Goal: Task Accomplishment & Management: Complete application form

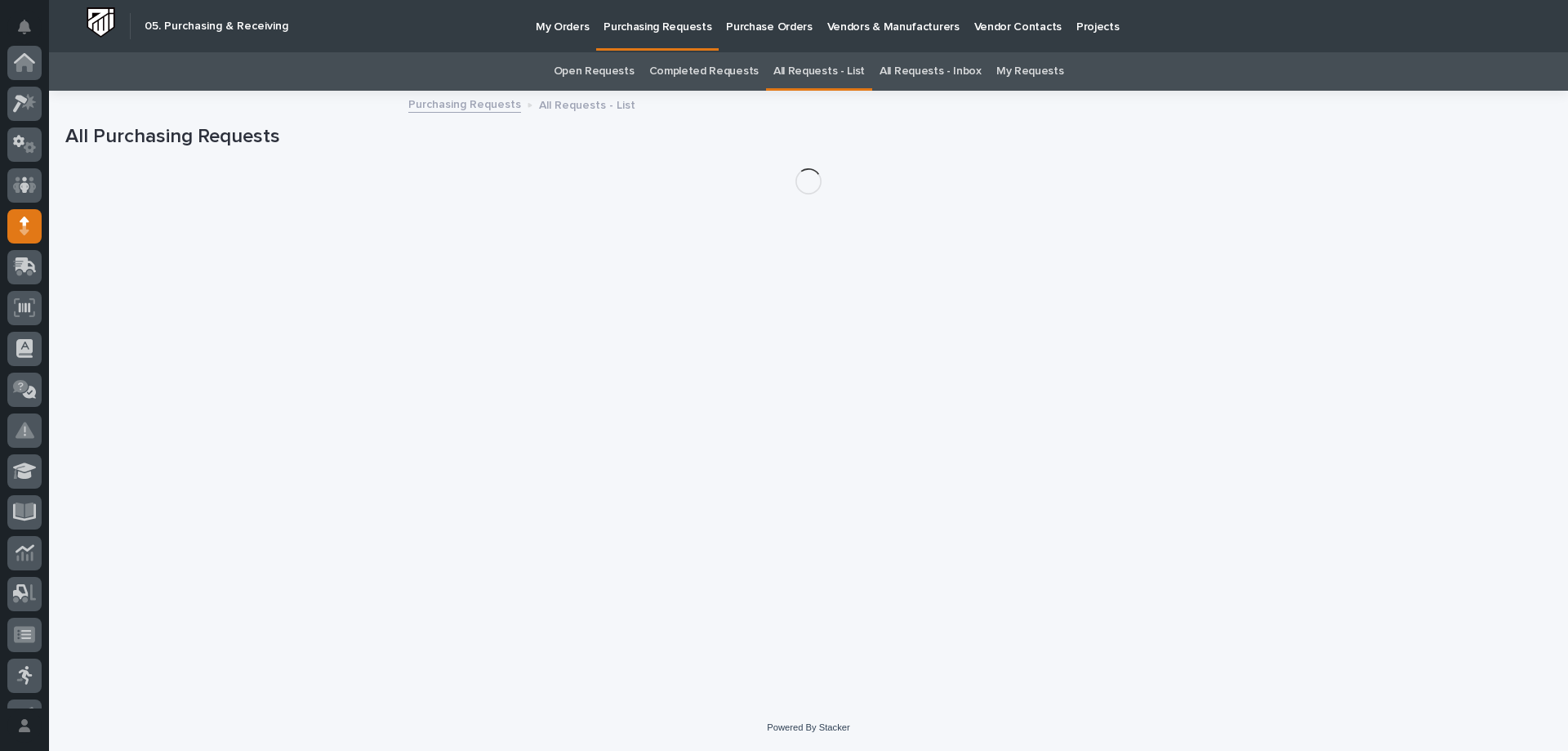
scroll to position [163, 0]
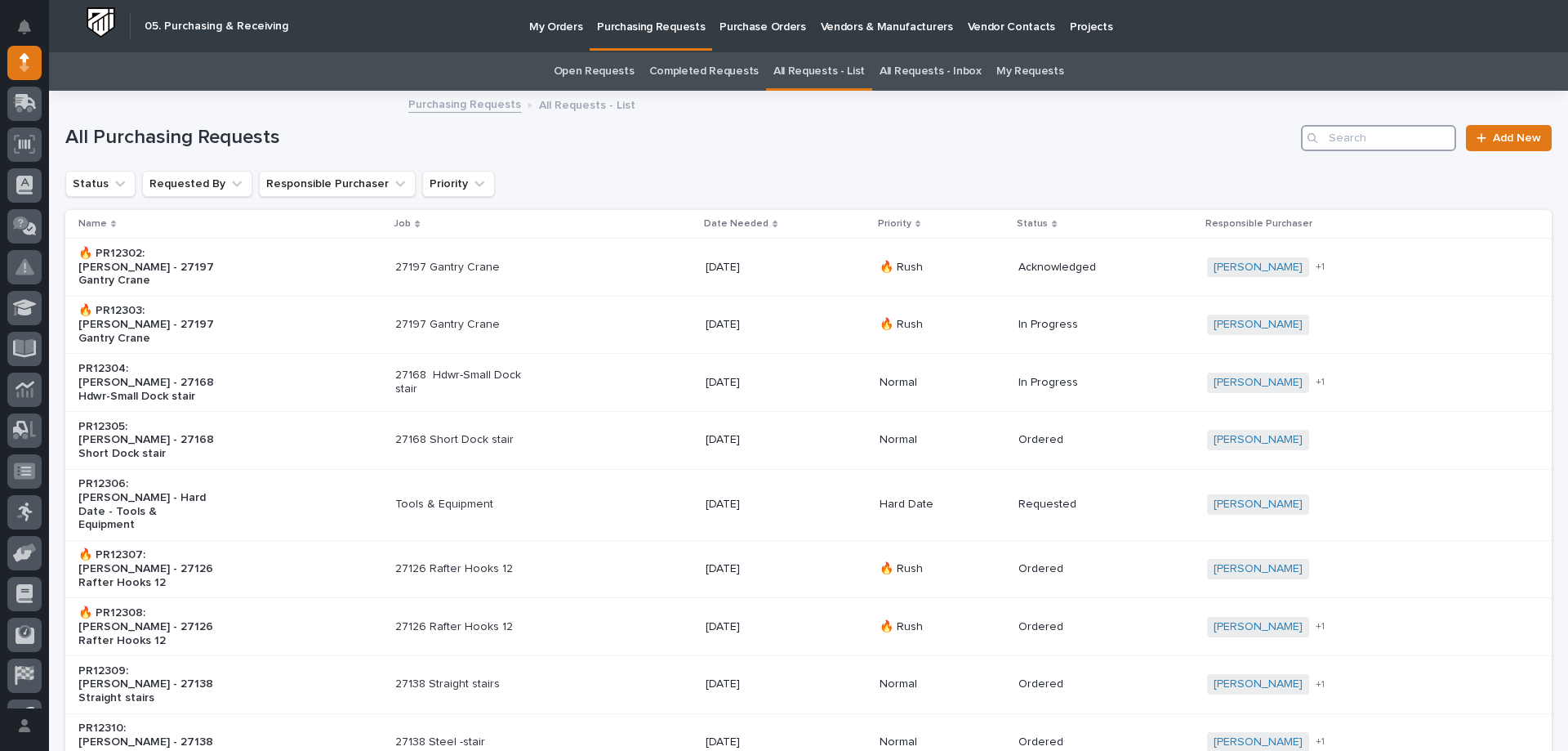
click at [1337, 139] on input "Search" at bounding box center [1378, 138] width 155 height 26
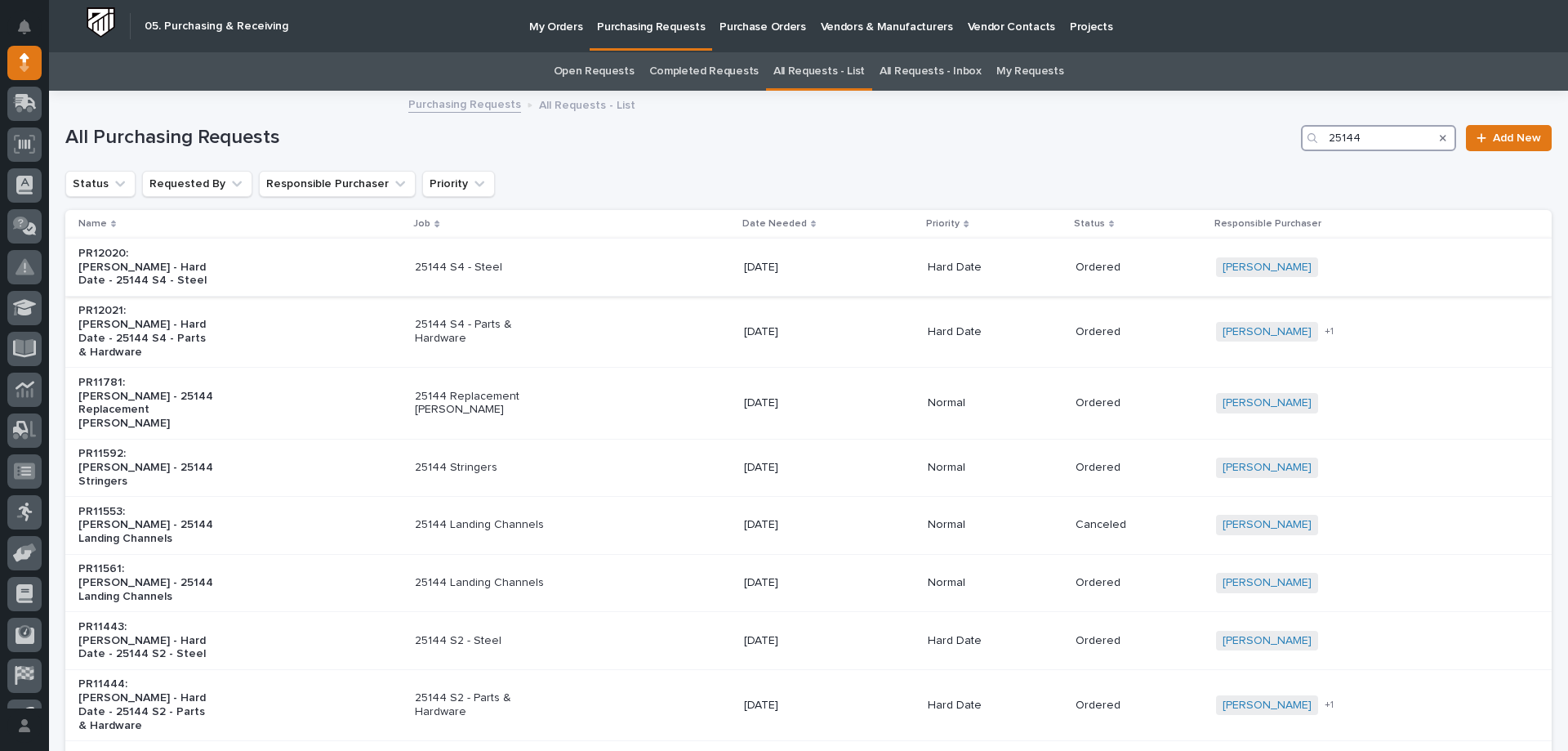
type input "25144"
click at [644, 274] on div "25144 S4 - Steel" at bounding box center [572, 268] width 316 height 27
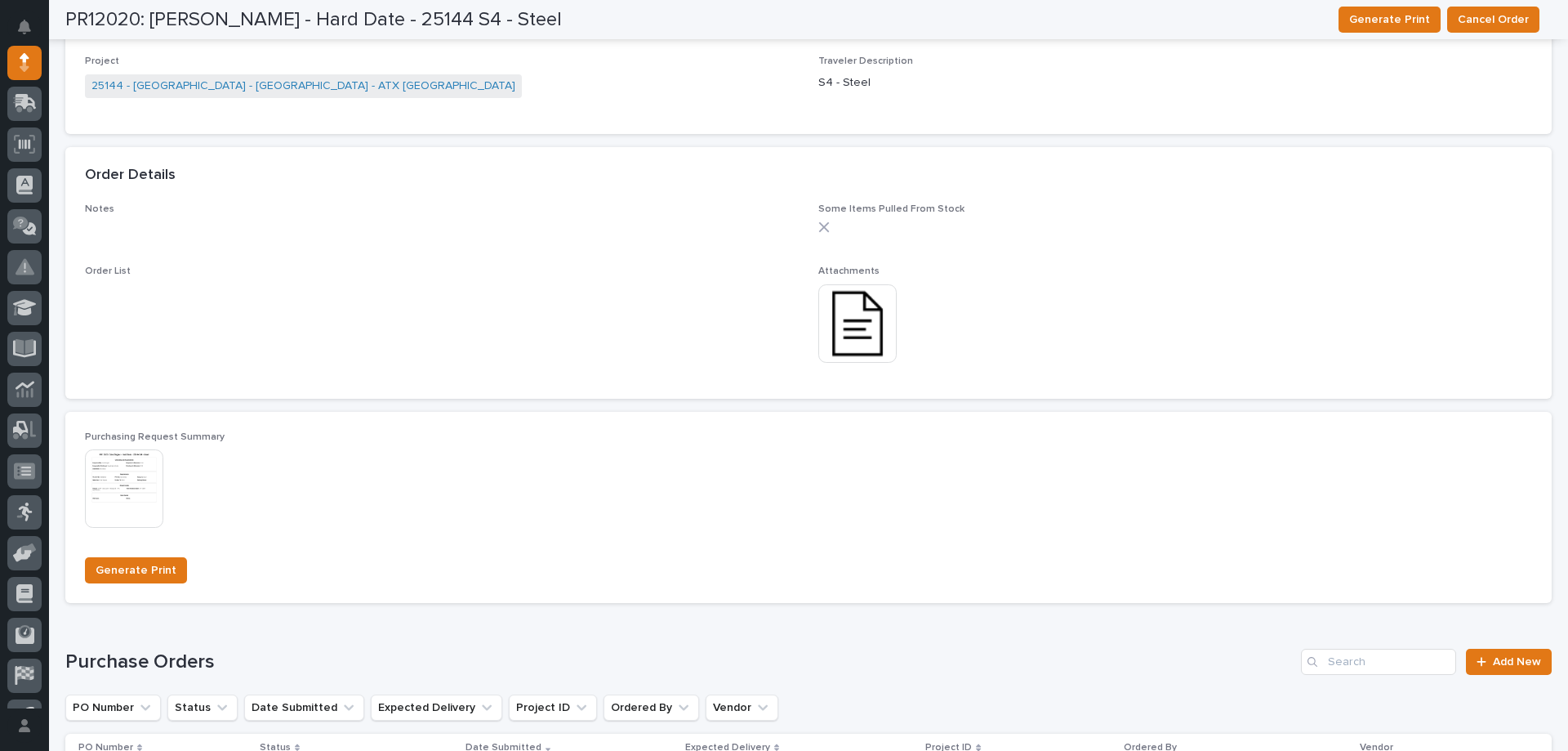
scroll to position [1039, 0]
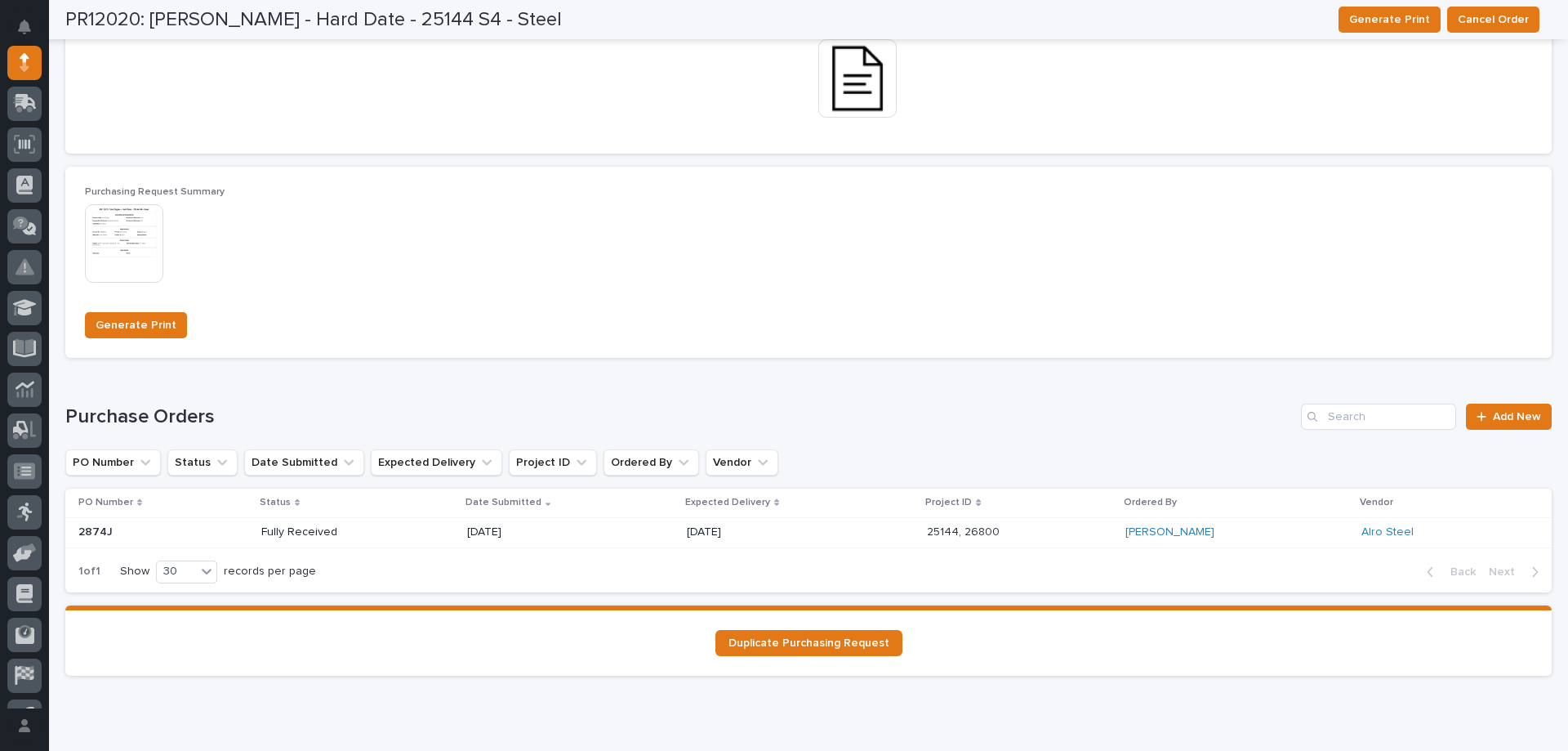
click at [792, 534] on div "[DATE]" at bounding box center [800, 532] width 227 height 27
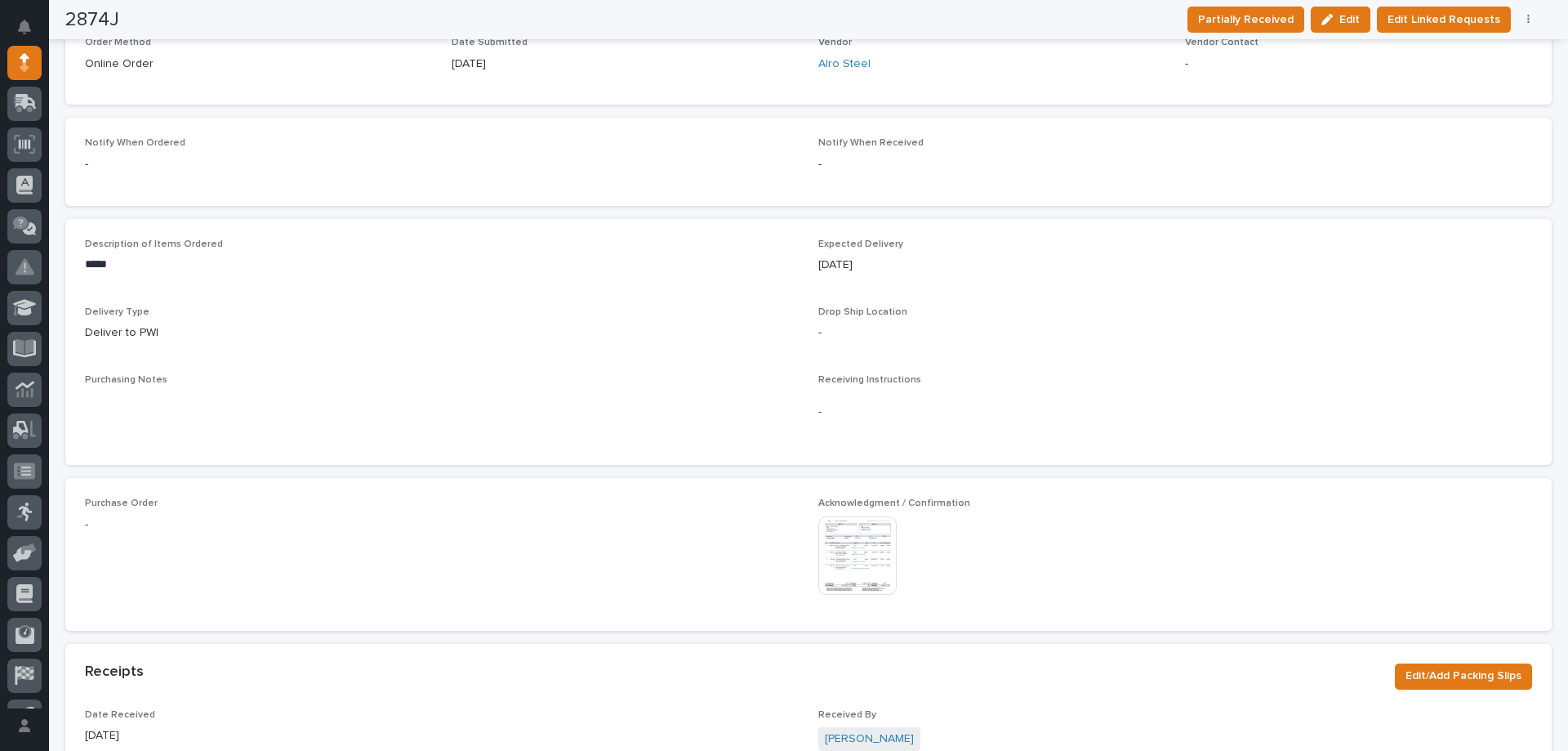
scroll to position [510, 0]
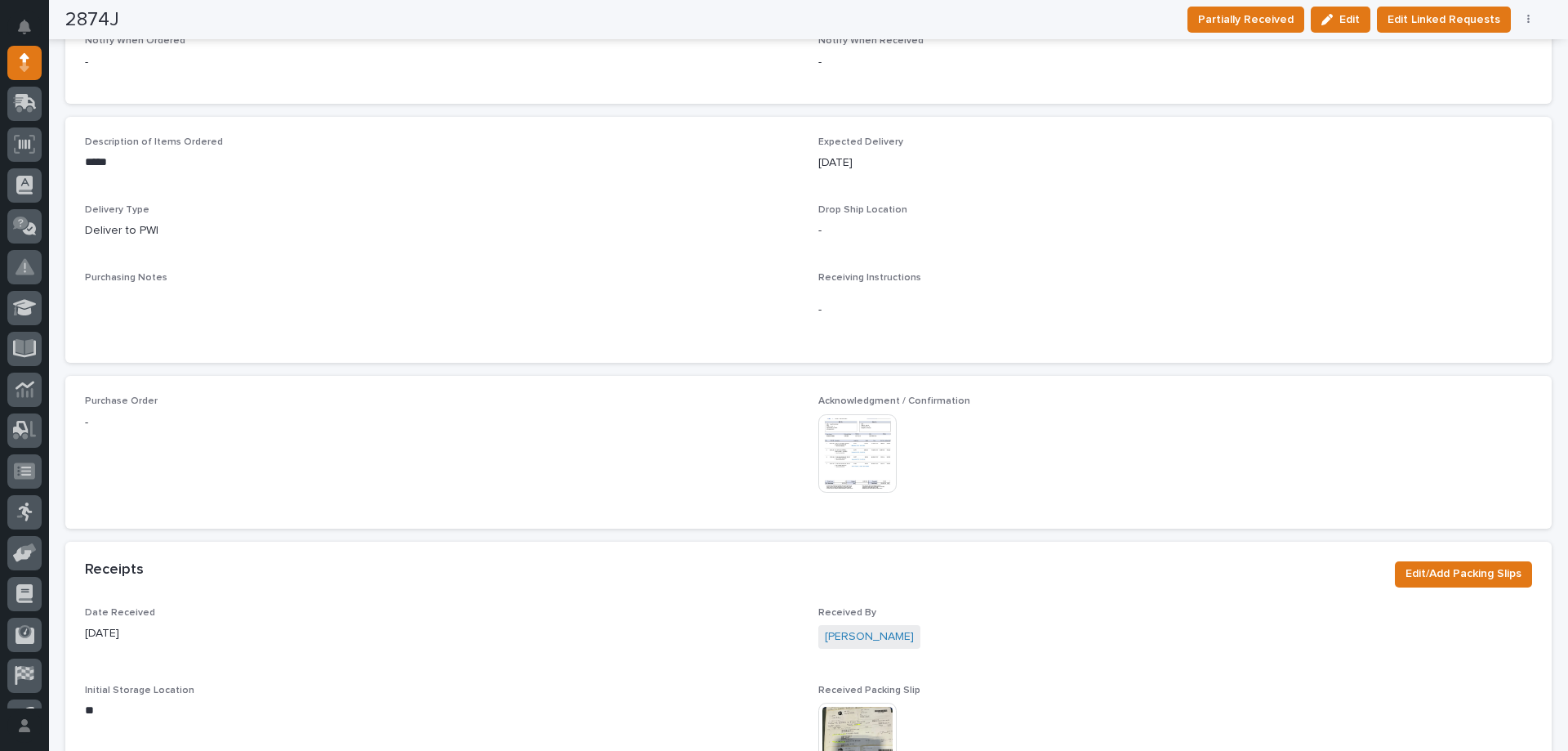
click at [859, 453] on img at bounding box center [857, 453] width 78 height 78
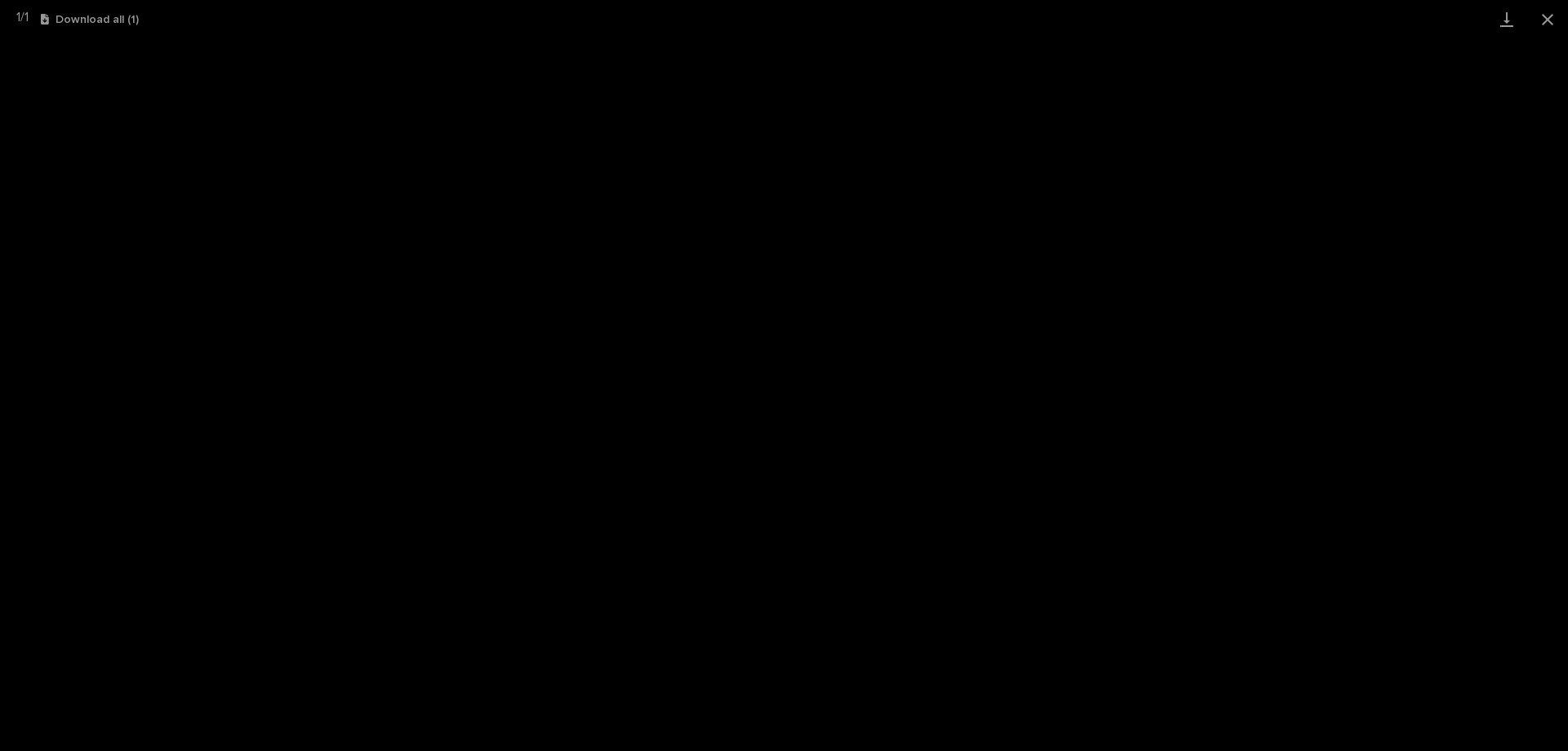
click at [24, 19] on div "1 / 1" at bounding box center [14, 19] width 29 height 39
click at [1545, 12] on button "Close gallery" at bounding box center [1546, 19] width 41 height 39
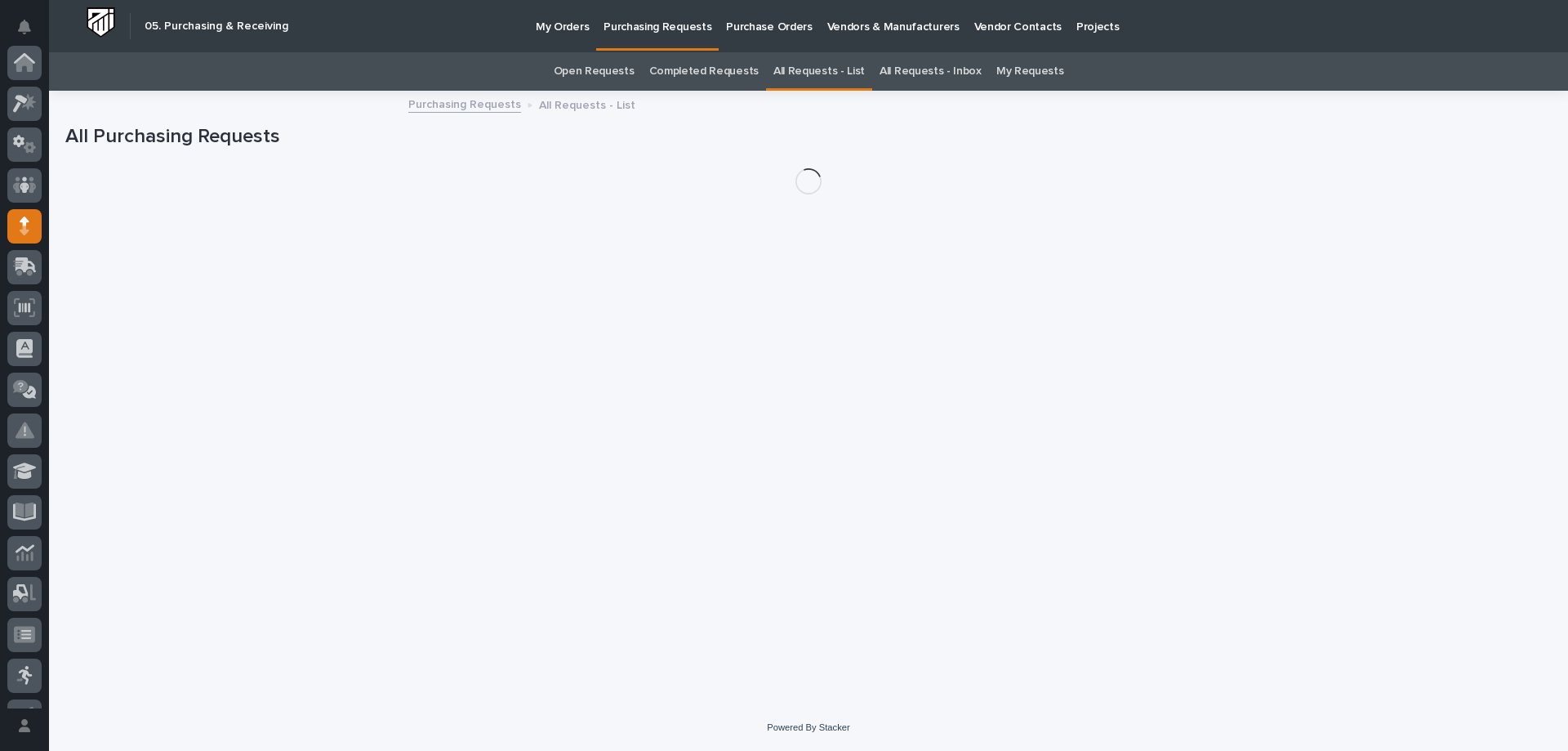
scroll to position [163, 0]
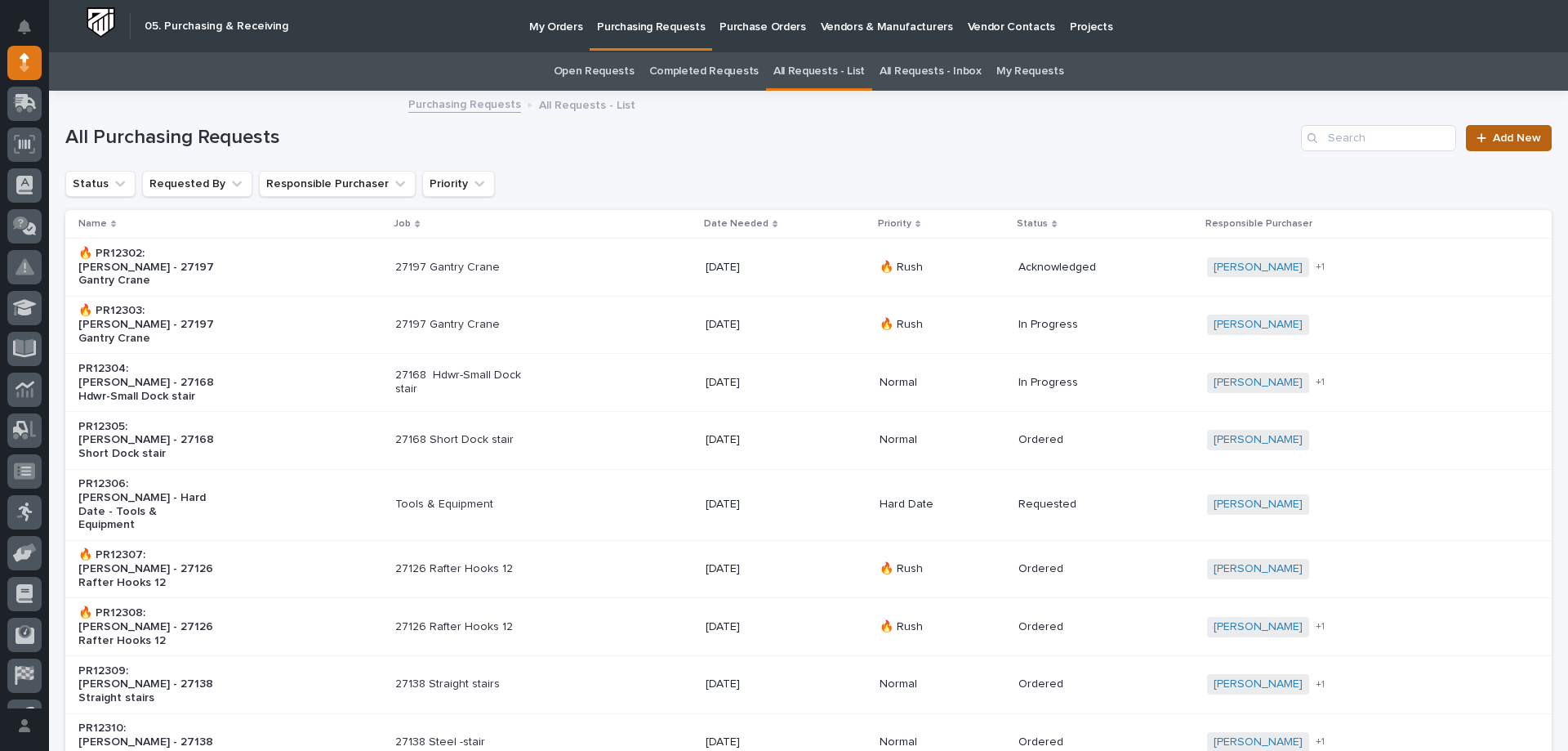
click at [1527, 127] on link "Add New" at bounding box center [1509, 138] width 86 height 26
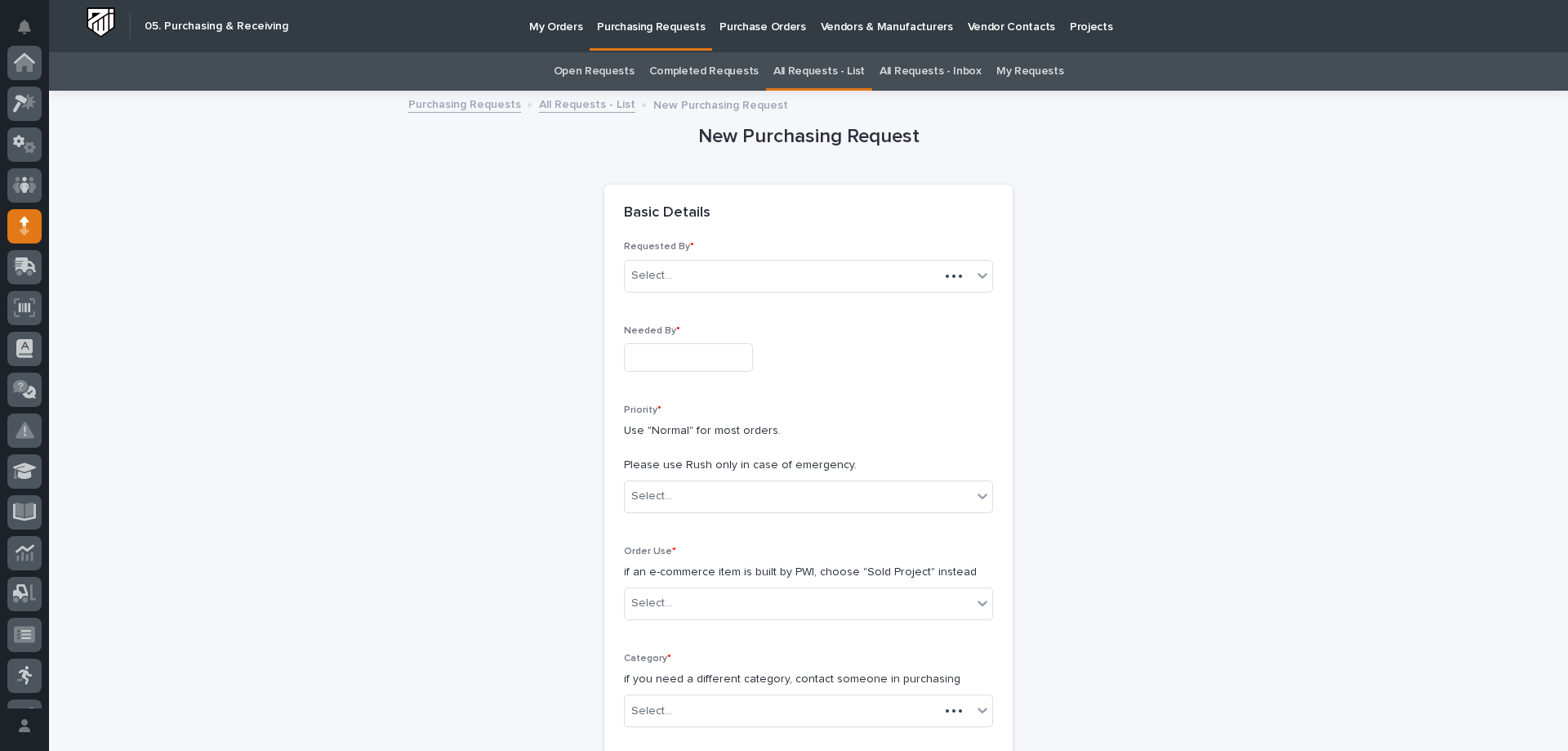
scroll to position [163, 0]
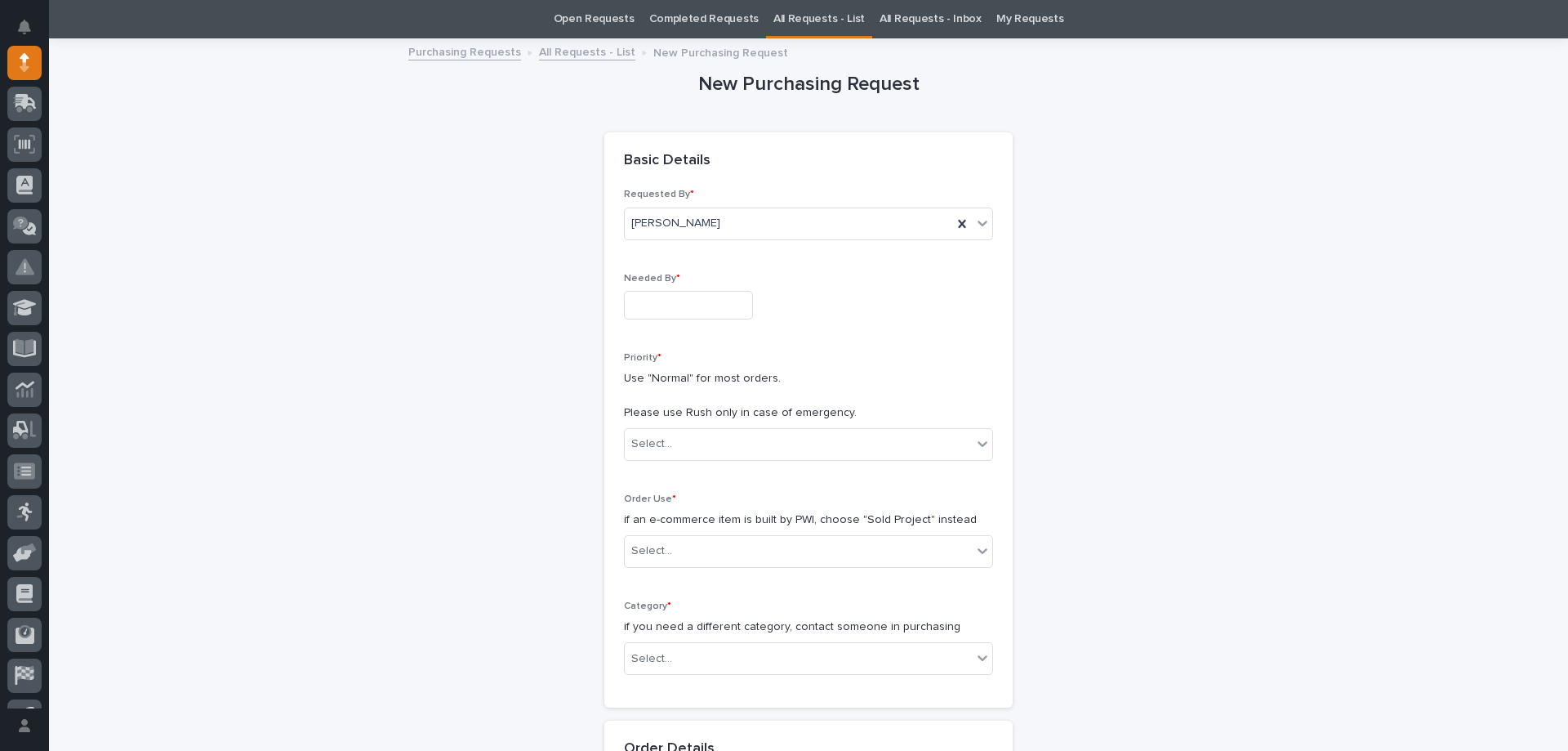
click at [676, 312] on input "text" at bounding box center [688, 306] width 129 height 29
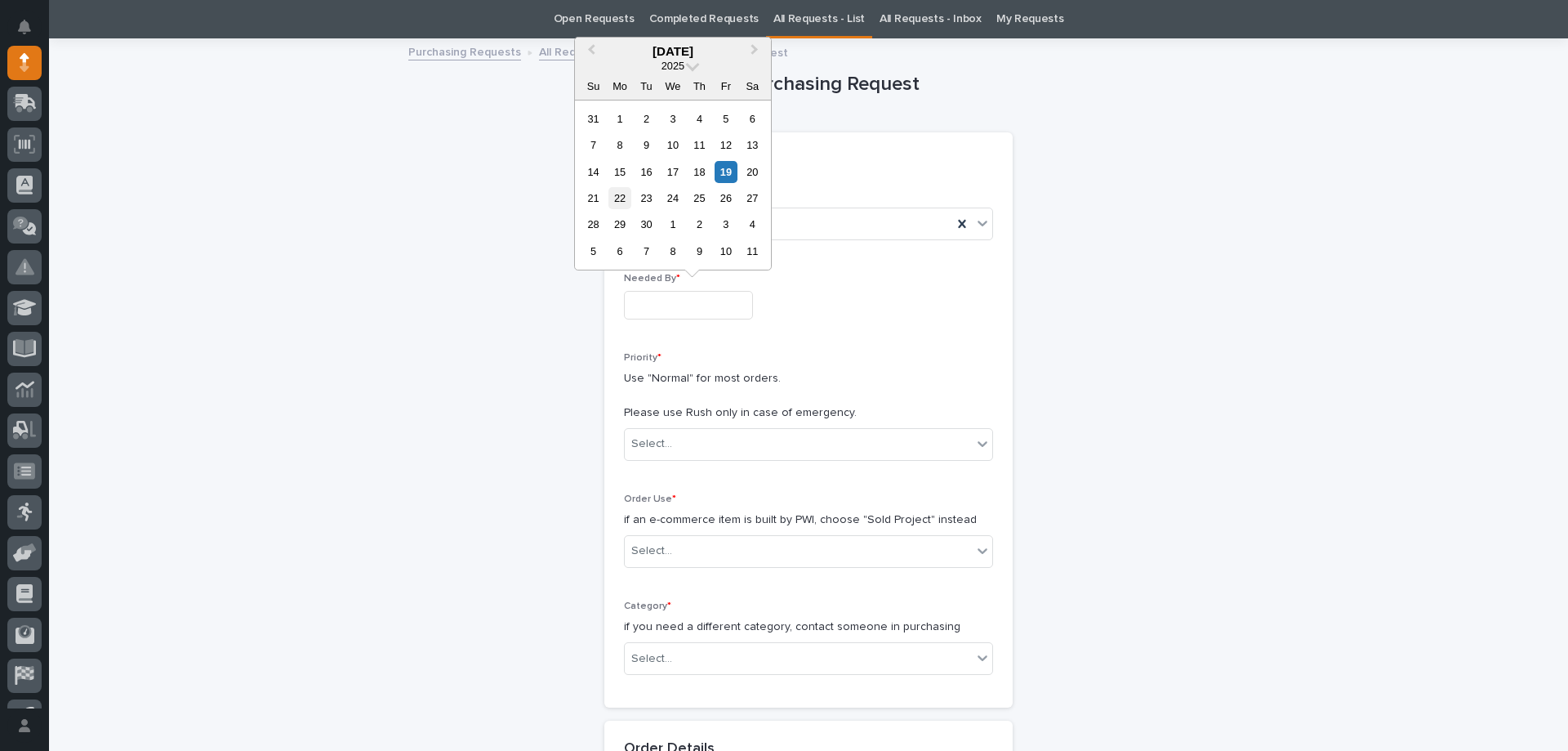
click at [625, 193] on div "22" at bounding box center [619, 198] width 22 height 22
type input "**********"
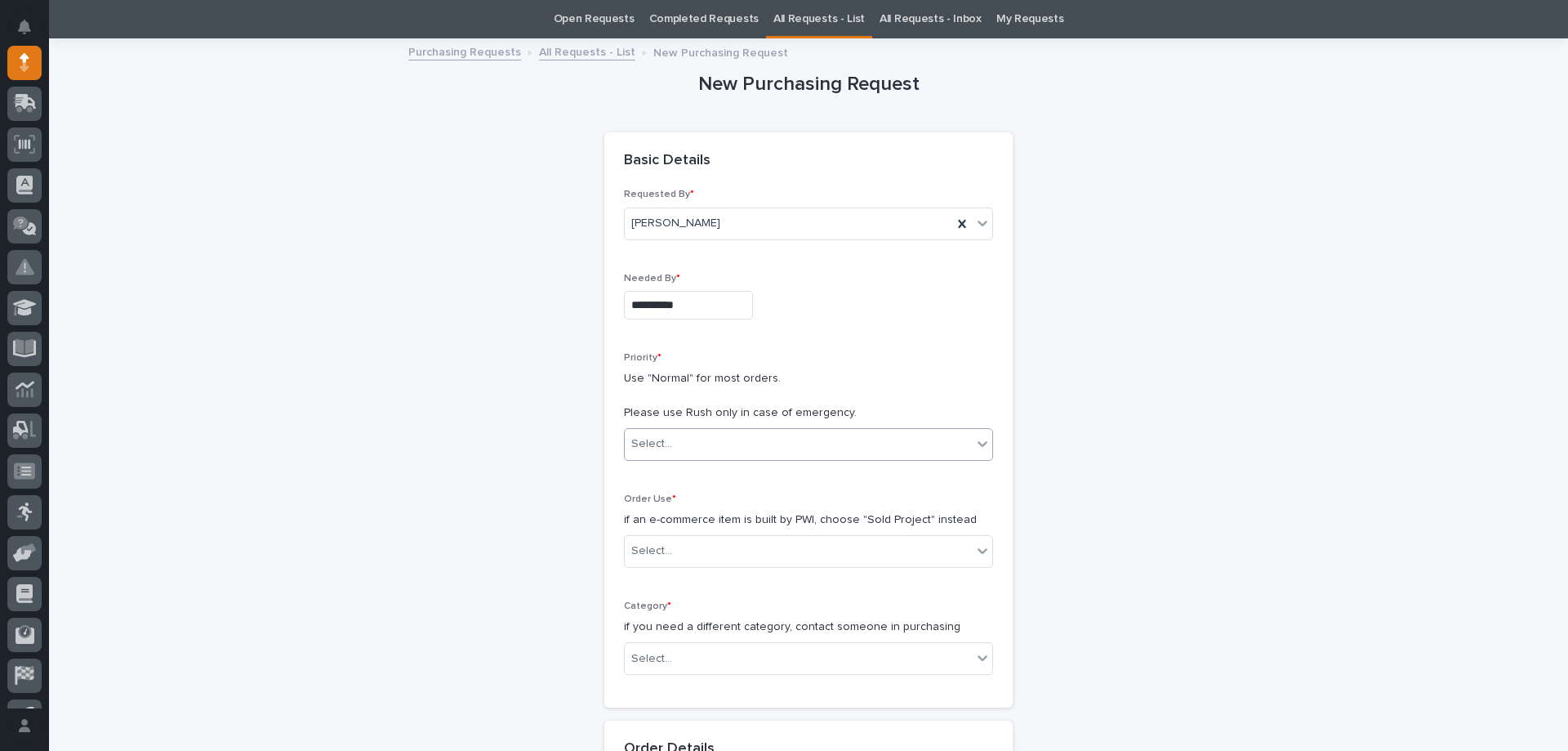
click at [697, 448] on div "Select..." at bounding box center [798, 444] width 347 height 27
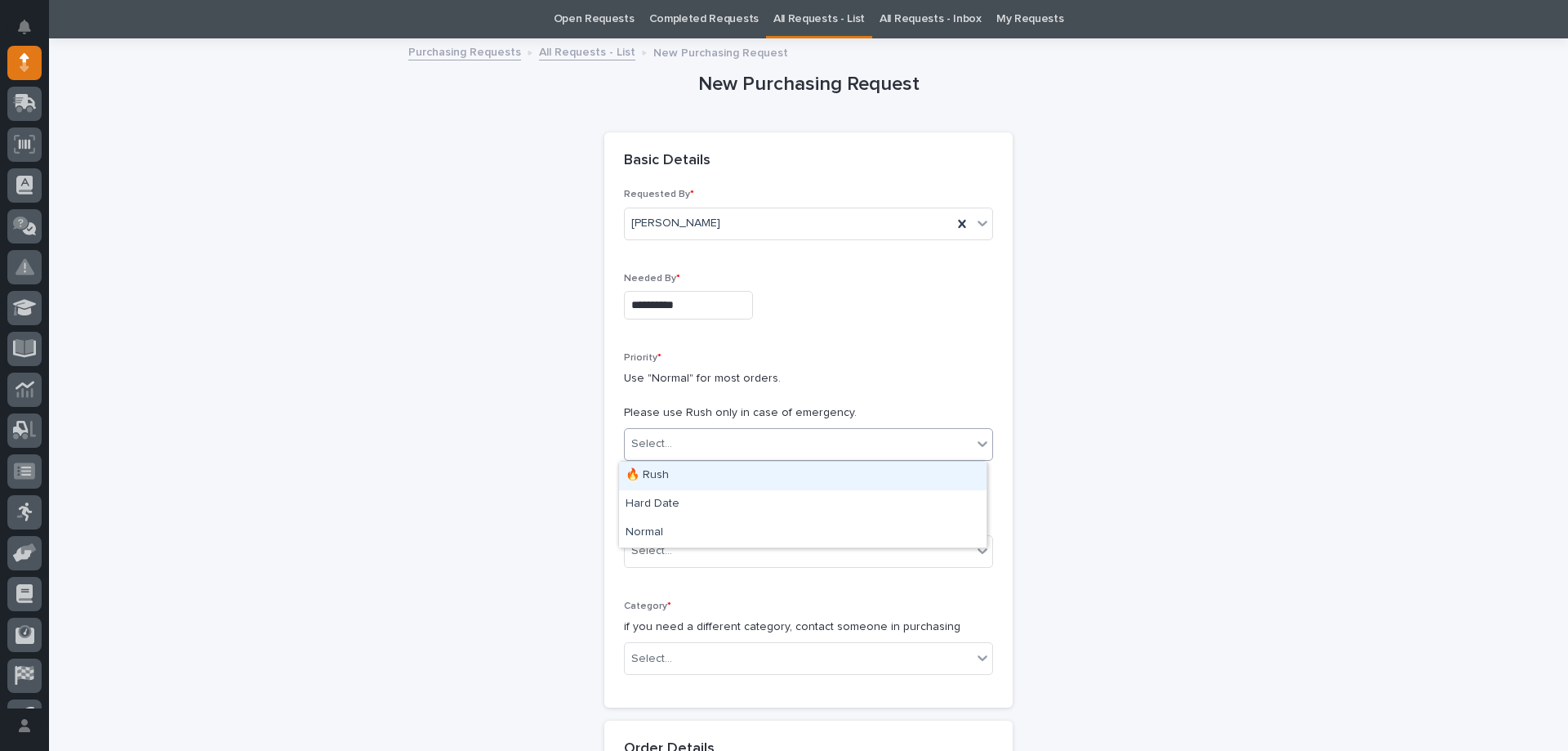
click at [663, 479] on div "🔥 Rush" at bounding box center [803, 476] width 368 height 29
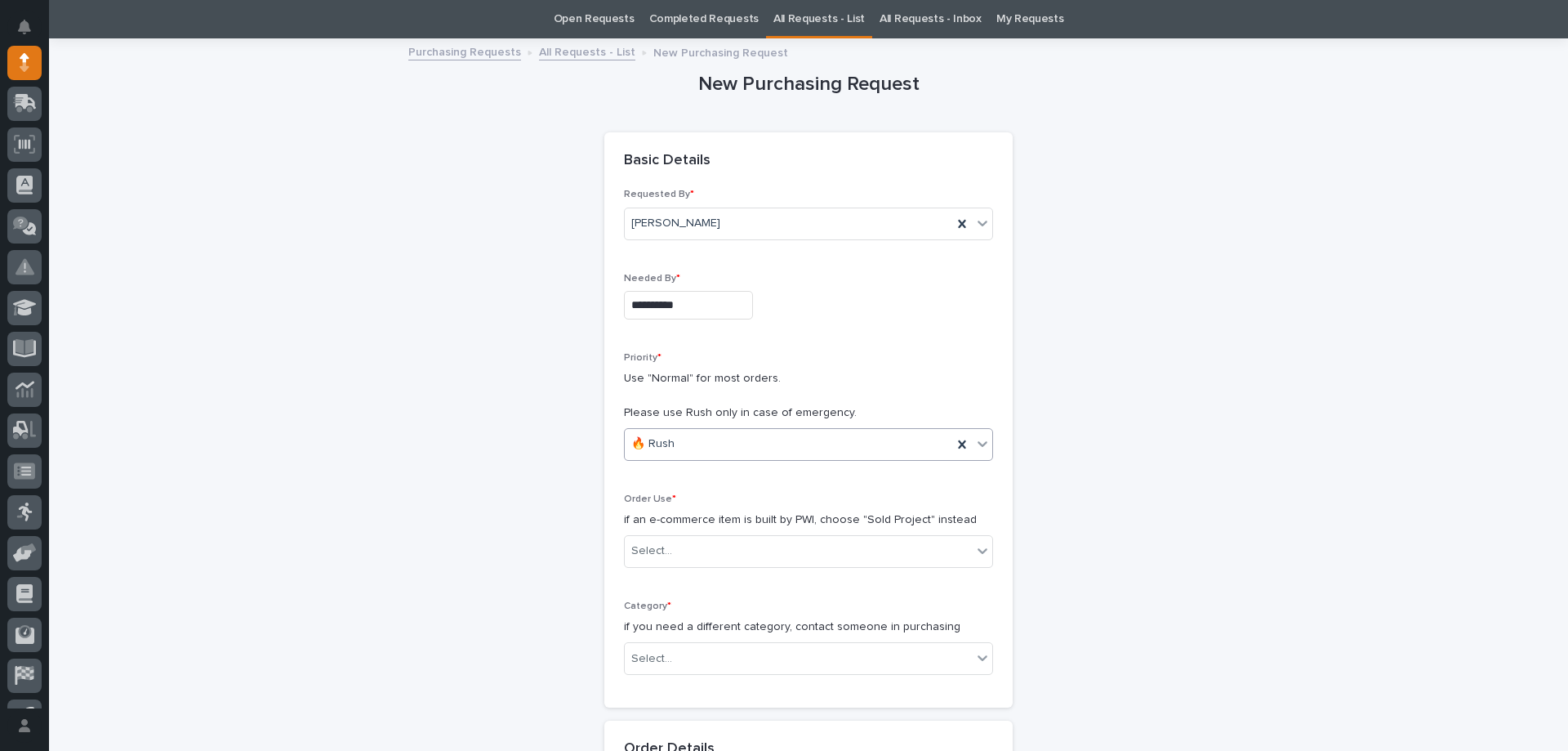
click at [687, 426] on div "Priority * Use "Normal" for most orders. Please use Rush only in case of emerge…" at bounding box center [808, 413] width 369 height 122
click at [688, 433] on div "🔥 Rush" at bounding box center [788, 444] width 327 height 27
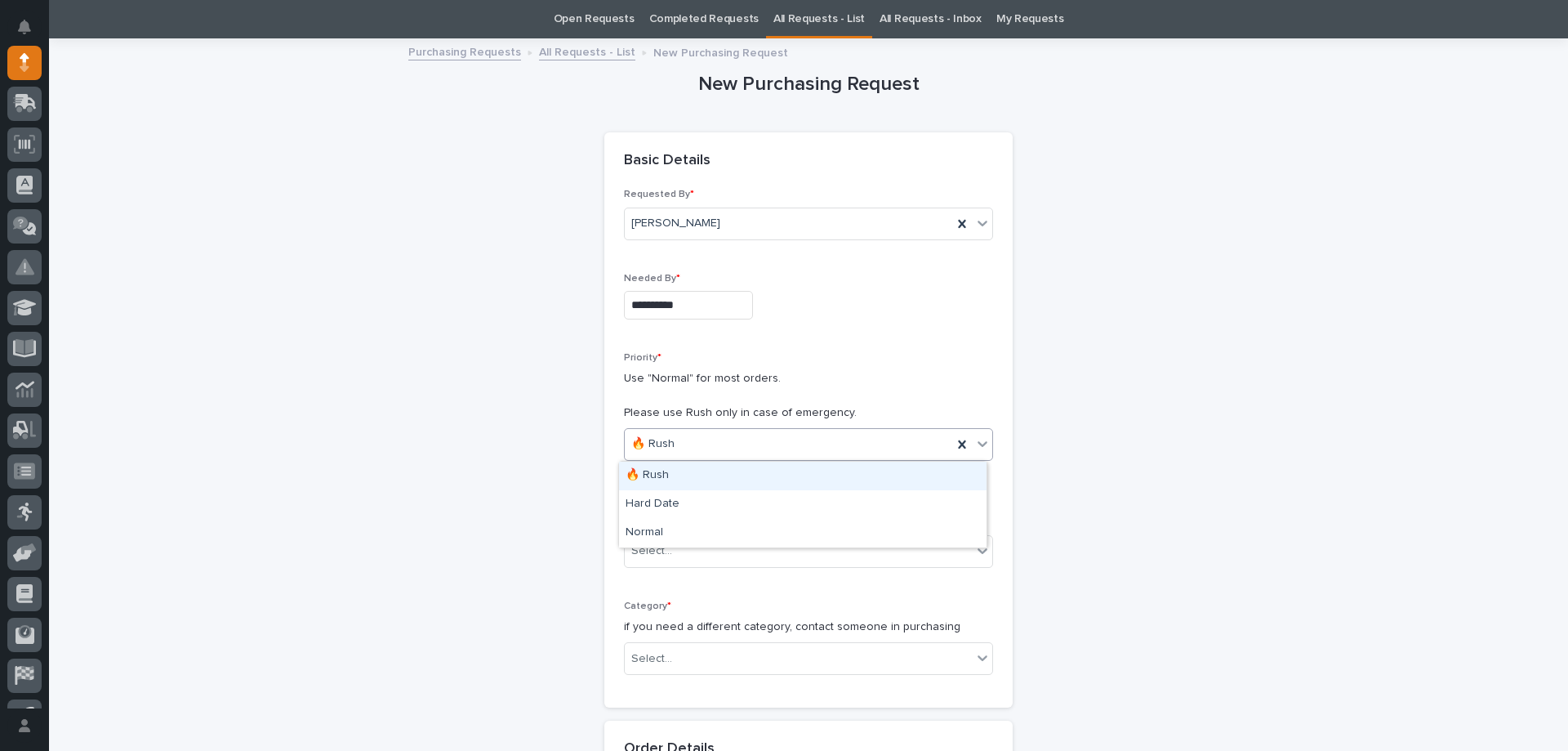
click at [688, 433] on div "🔥 Rush" at bounding box center [788, 444] width 327 height 27
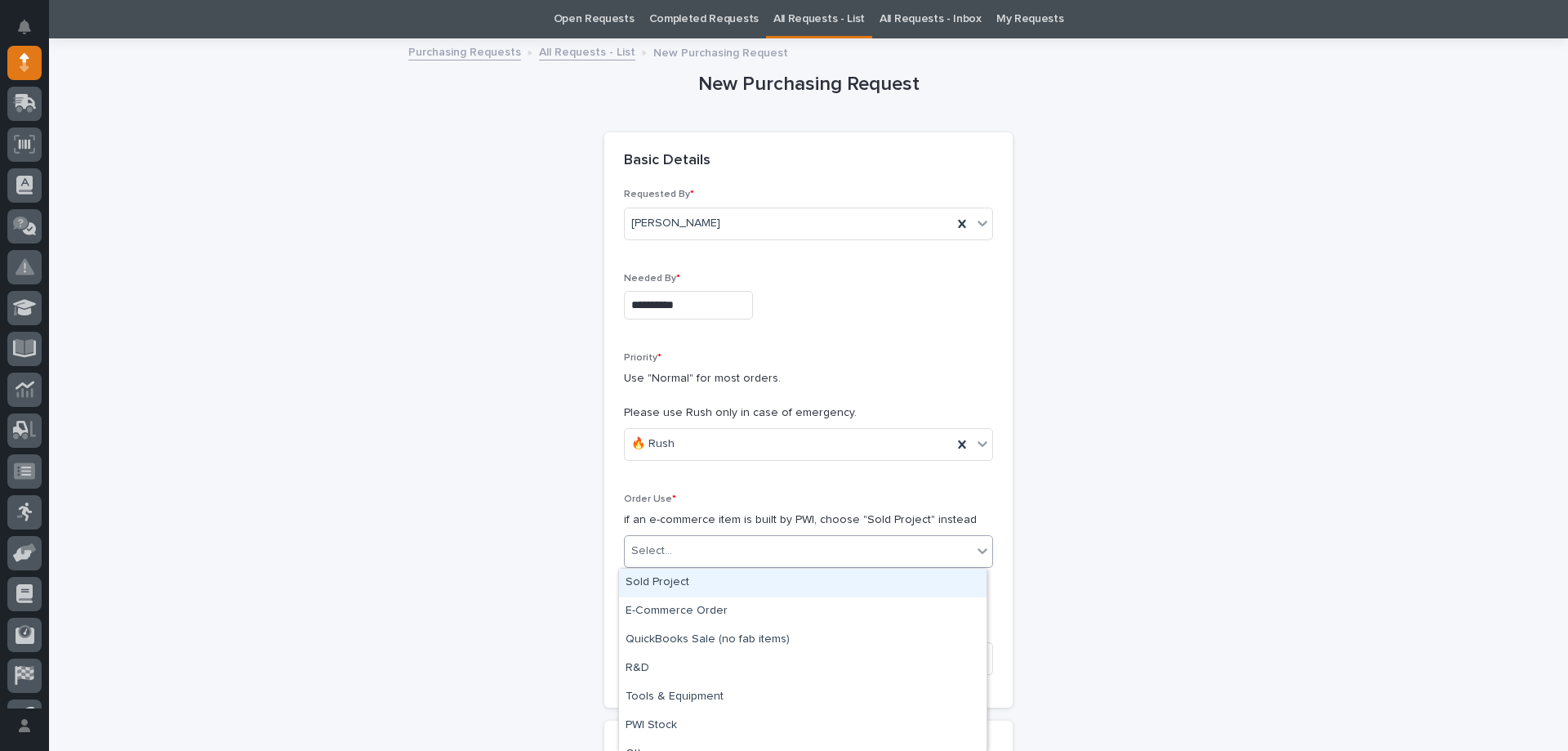
click at [700, 557] on div "Select..." at bounding box center [798, 551] width 347 height 27
click at [662, 589] on div "Sold Project" at bounding box center [803, 583] width 368 height 29
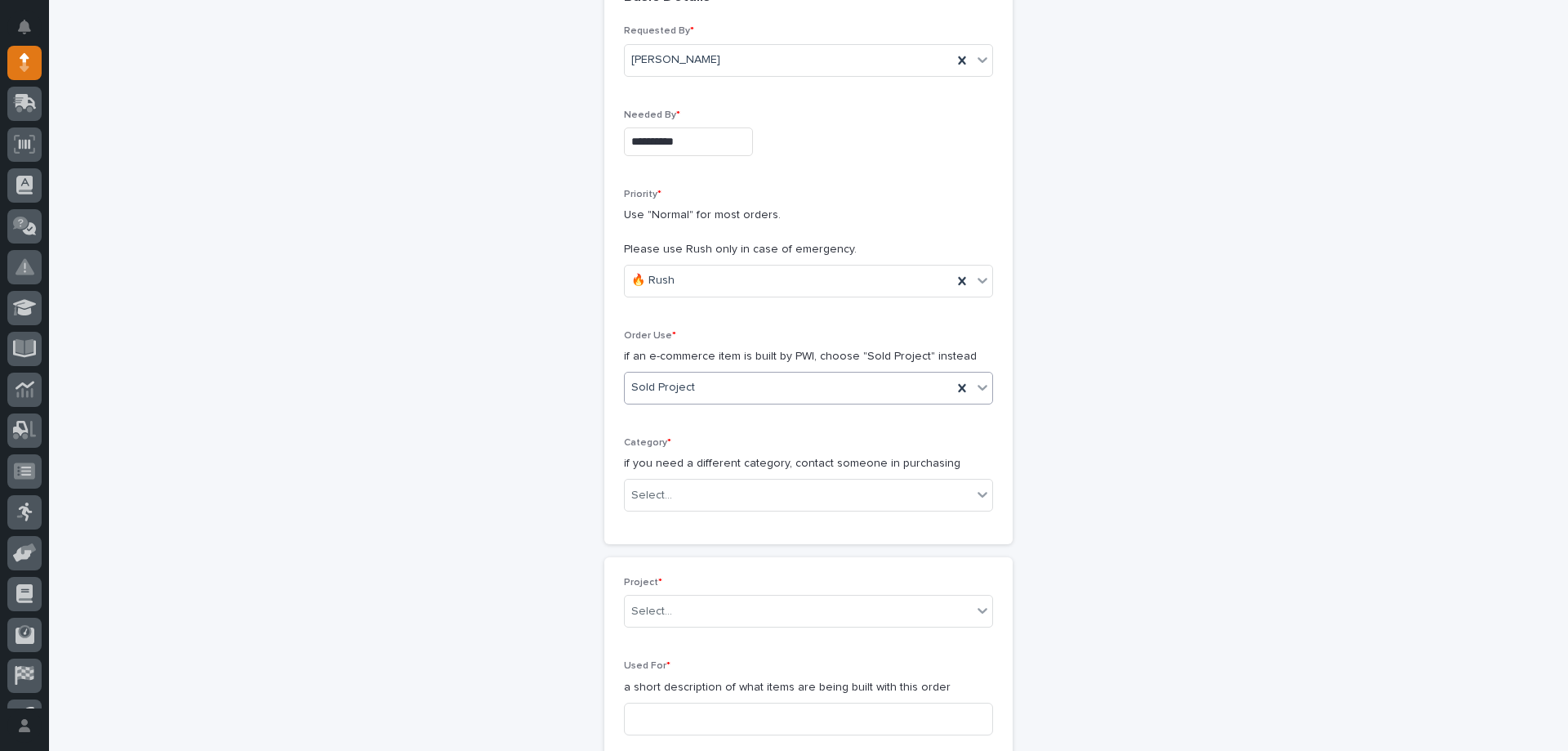
scroll to position [379, 0]
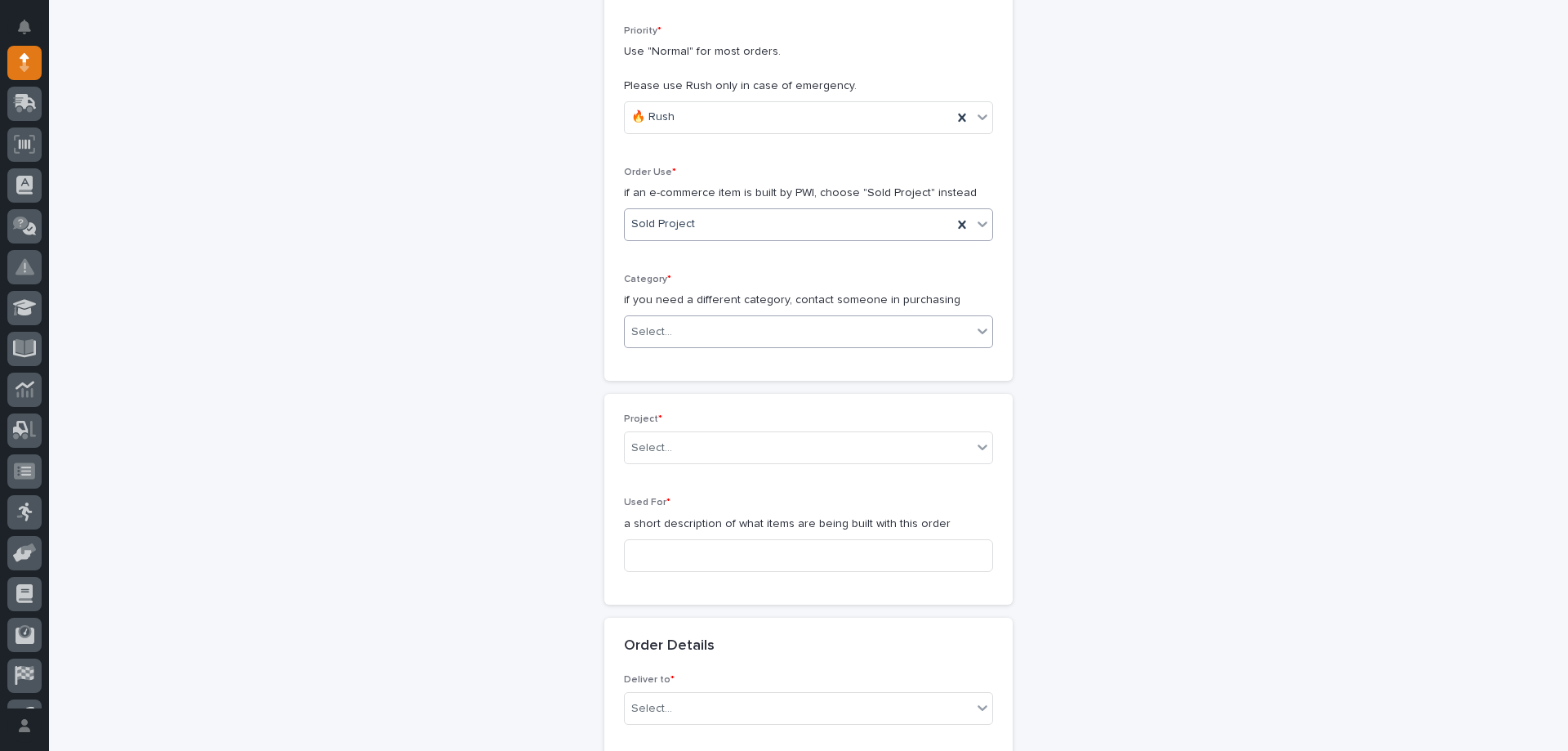
click at [676, 330] on div "Select..." at bounding box center [798, 332] width 347 height 27
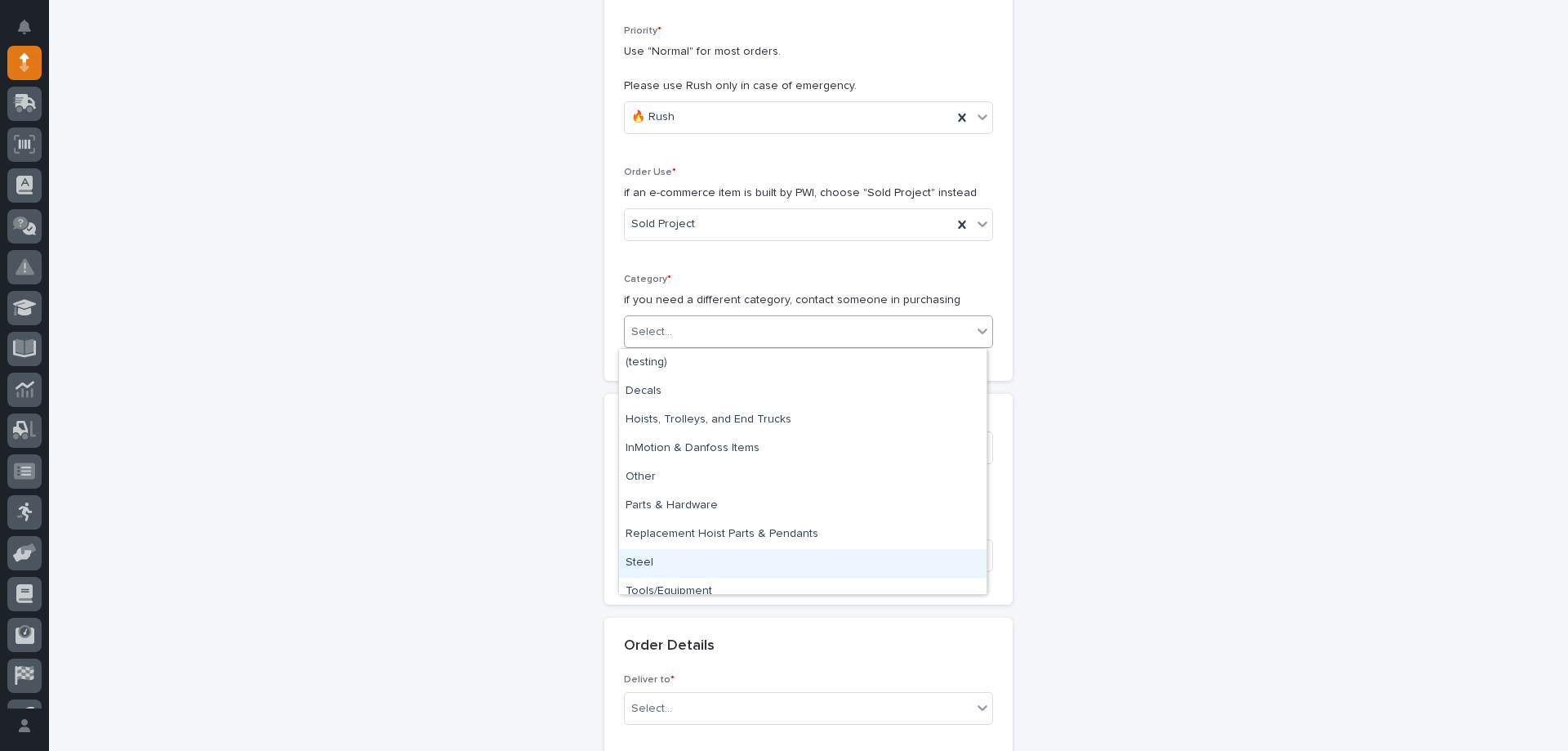
click at [640, 570] on div "Steel" at bounding box center [803, 563] width 368 height 29
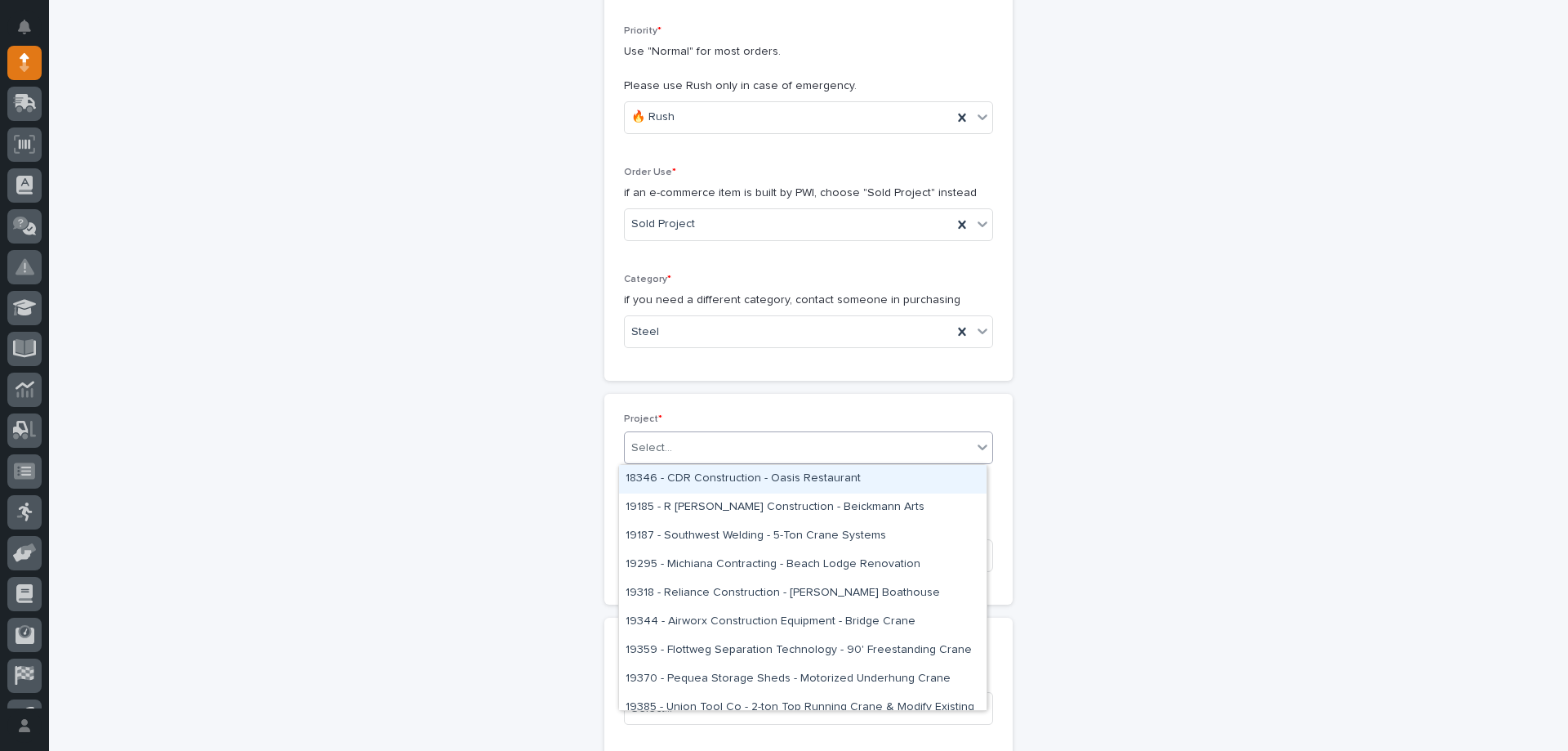
click at [663, 446] on div "Select..." at bounding box center [651, 448] width 41 height 17
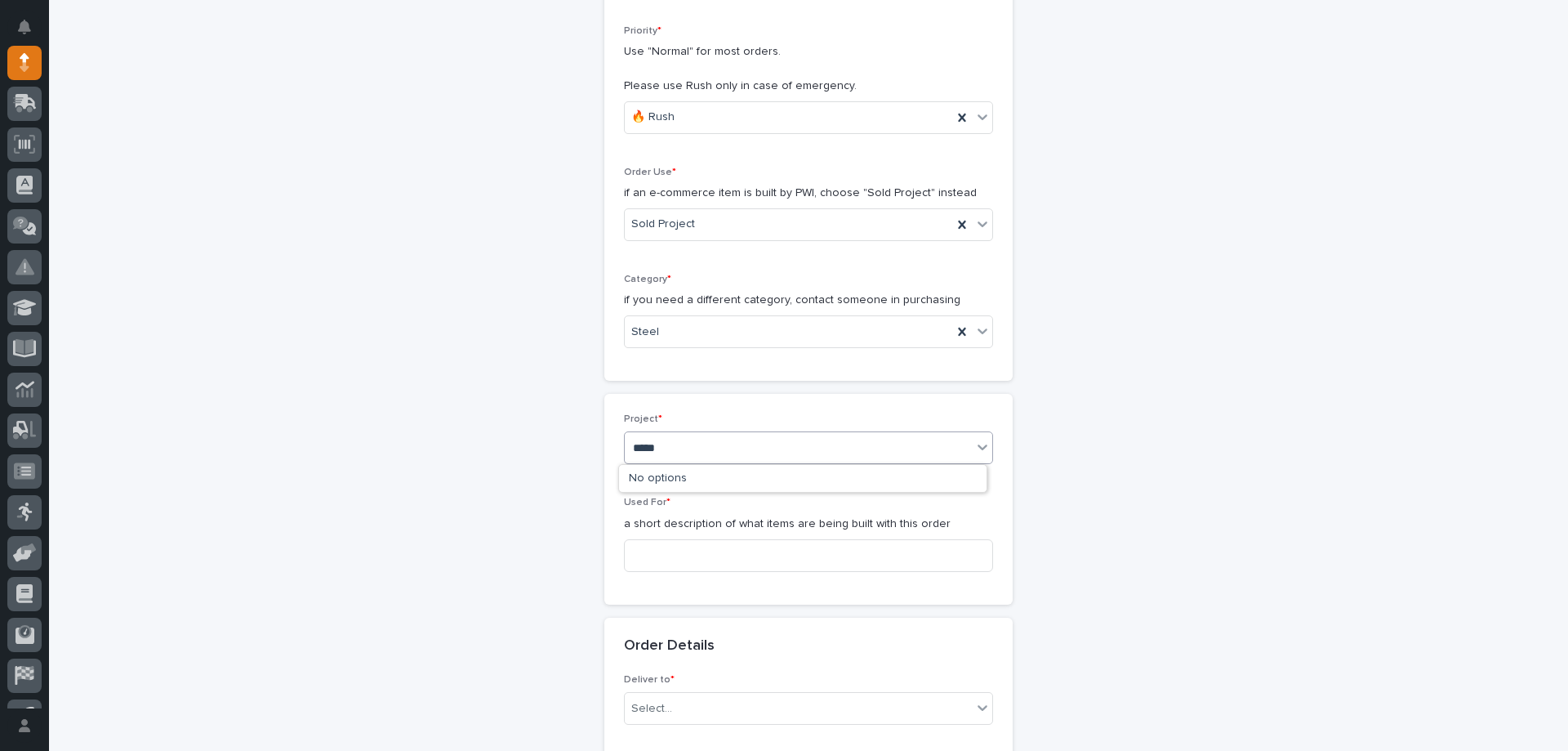
type input "*****"
click at [708, 478] on div "25144 - [GEOGRAPHIC_DATA] - [GEOGRAPHIC_DATA] - ATX [GEOGRAPHIC_DATA]" at bounding box center [803, 480] width 368 height 29
click at [709, 546] on input at bounding box center [808, 555] width 369 height 32
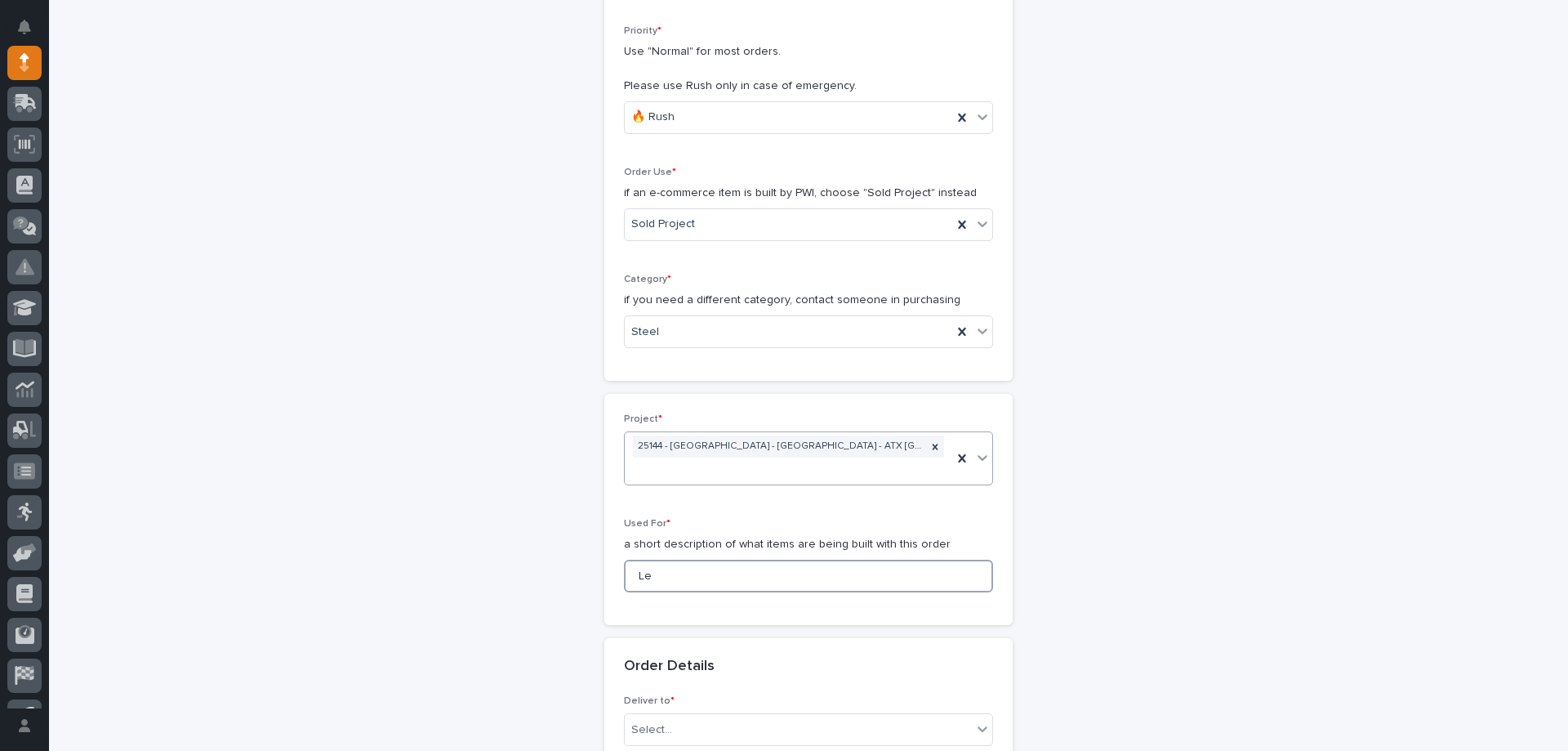
type input "L"
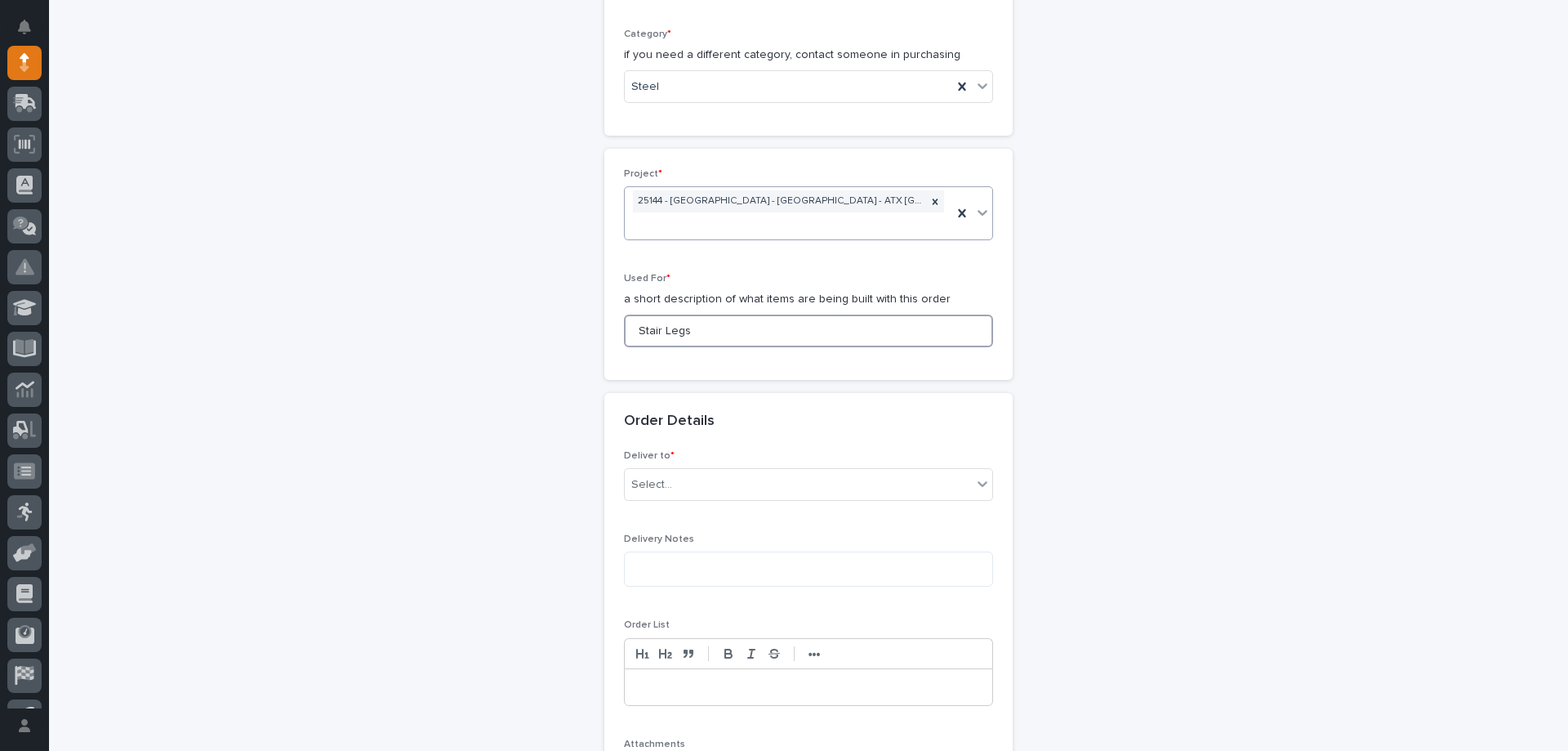
scroll to position [706, 0]
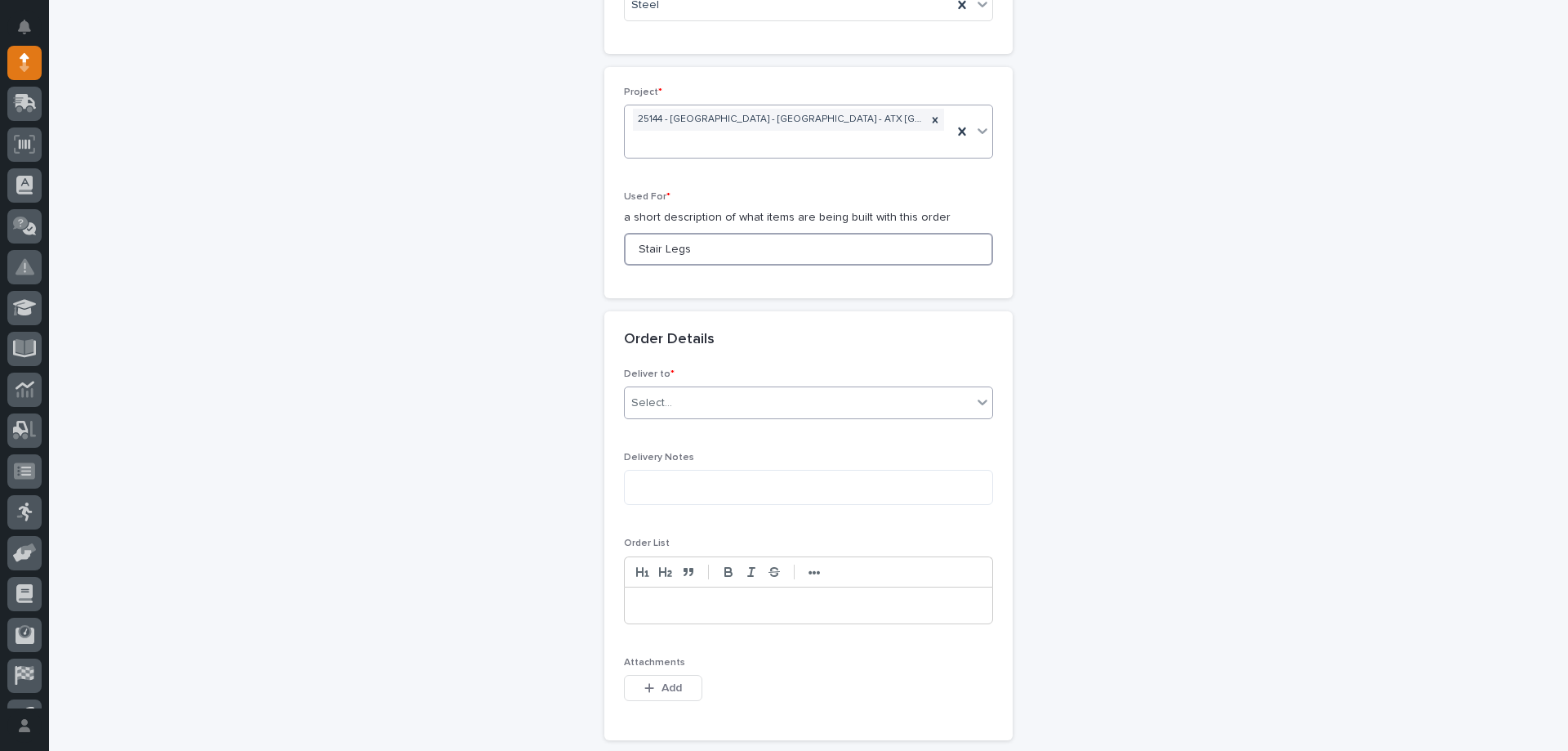
type input "Stair Legs"
click at [777, 389] on div "Select..." at bounding box center [798, 403] width 347 height 27
click at [734, 416] on div "PWI" at bounding box center [803, 413] width 368 height 29
click at [716, 474] on textarea at bounding box center [808, 487] width 369 height 35
type textarea "**********"
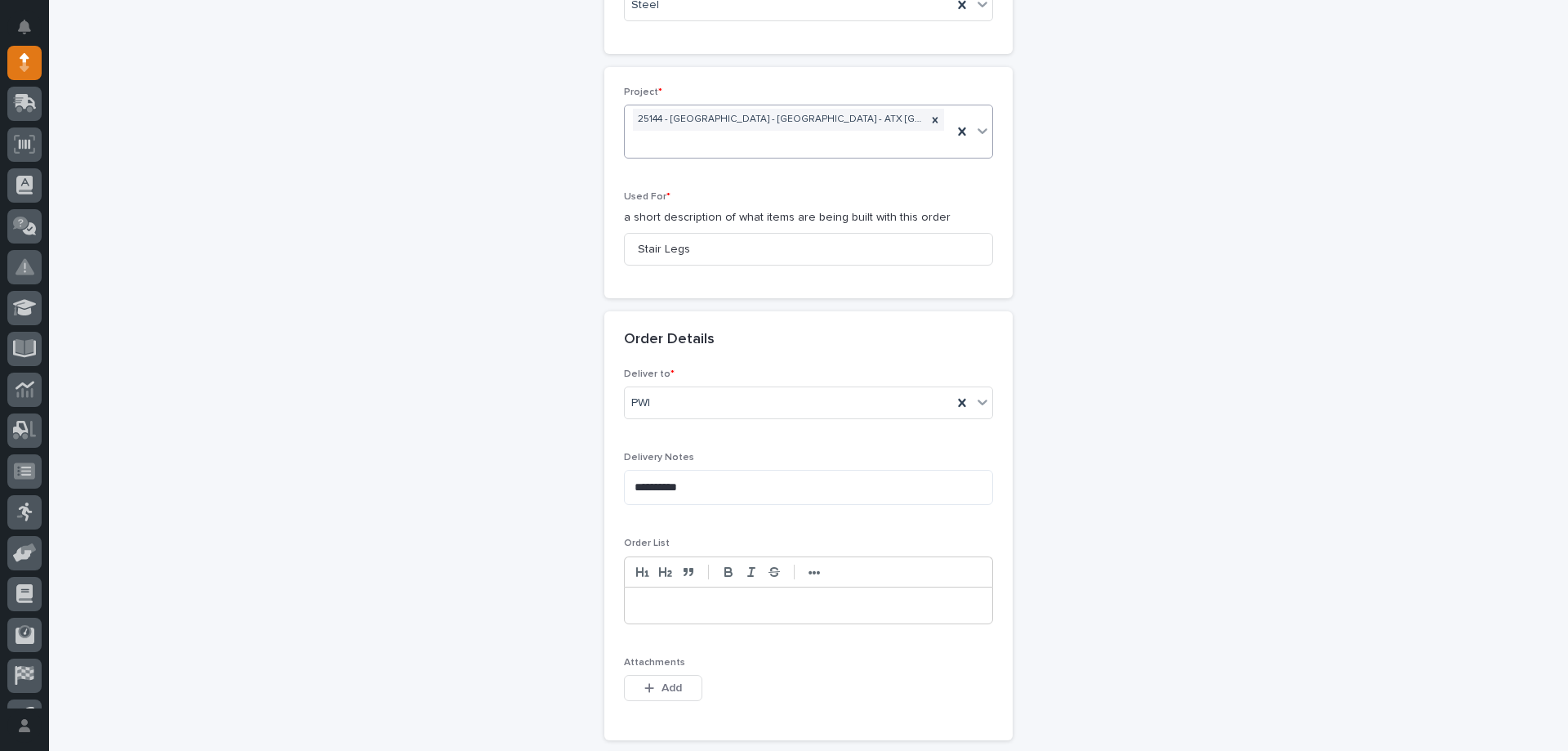
click at [789, 588] on div at bounding box center [808, 606] width 368 height 36
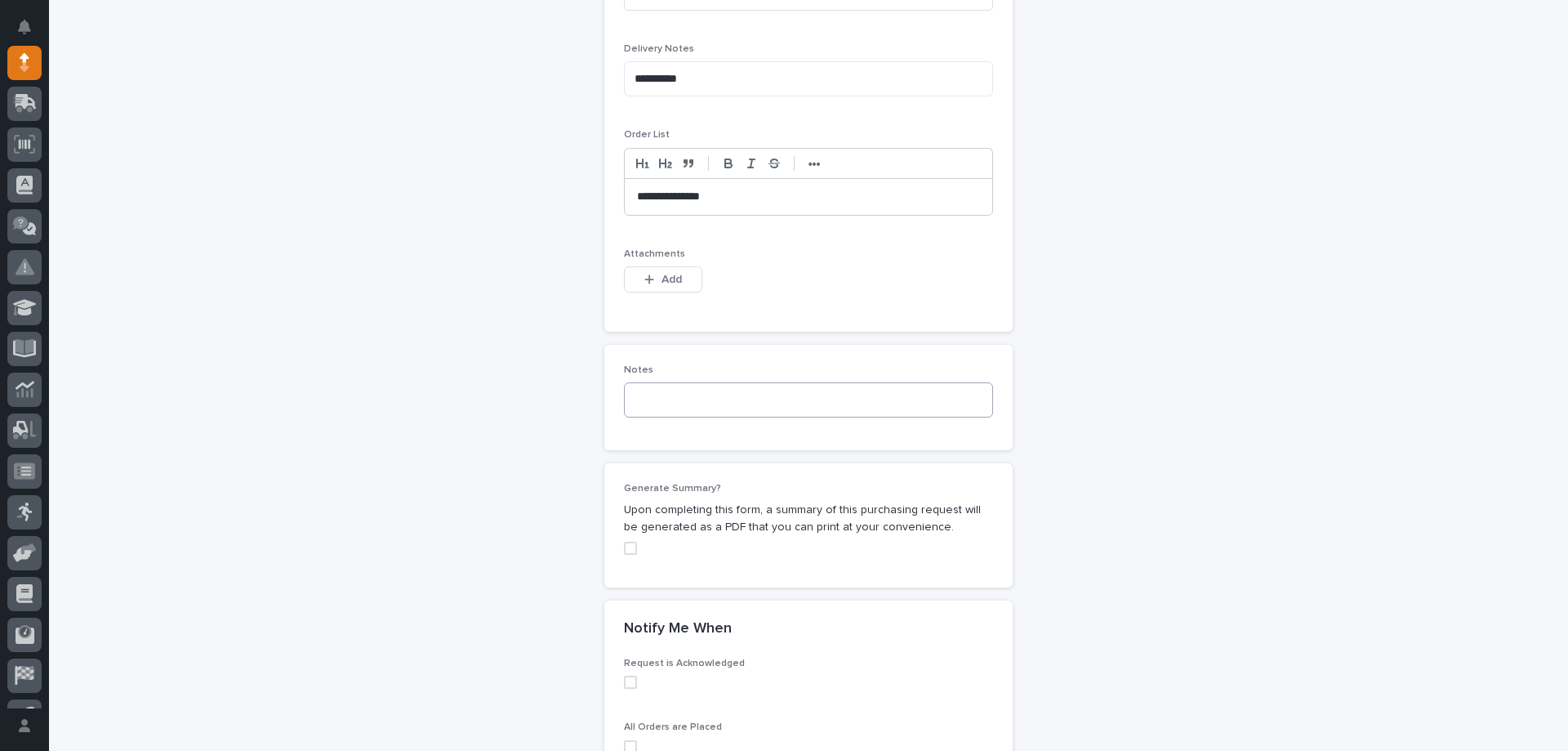
scroll to position [1360, 0]
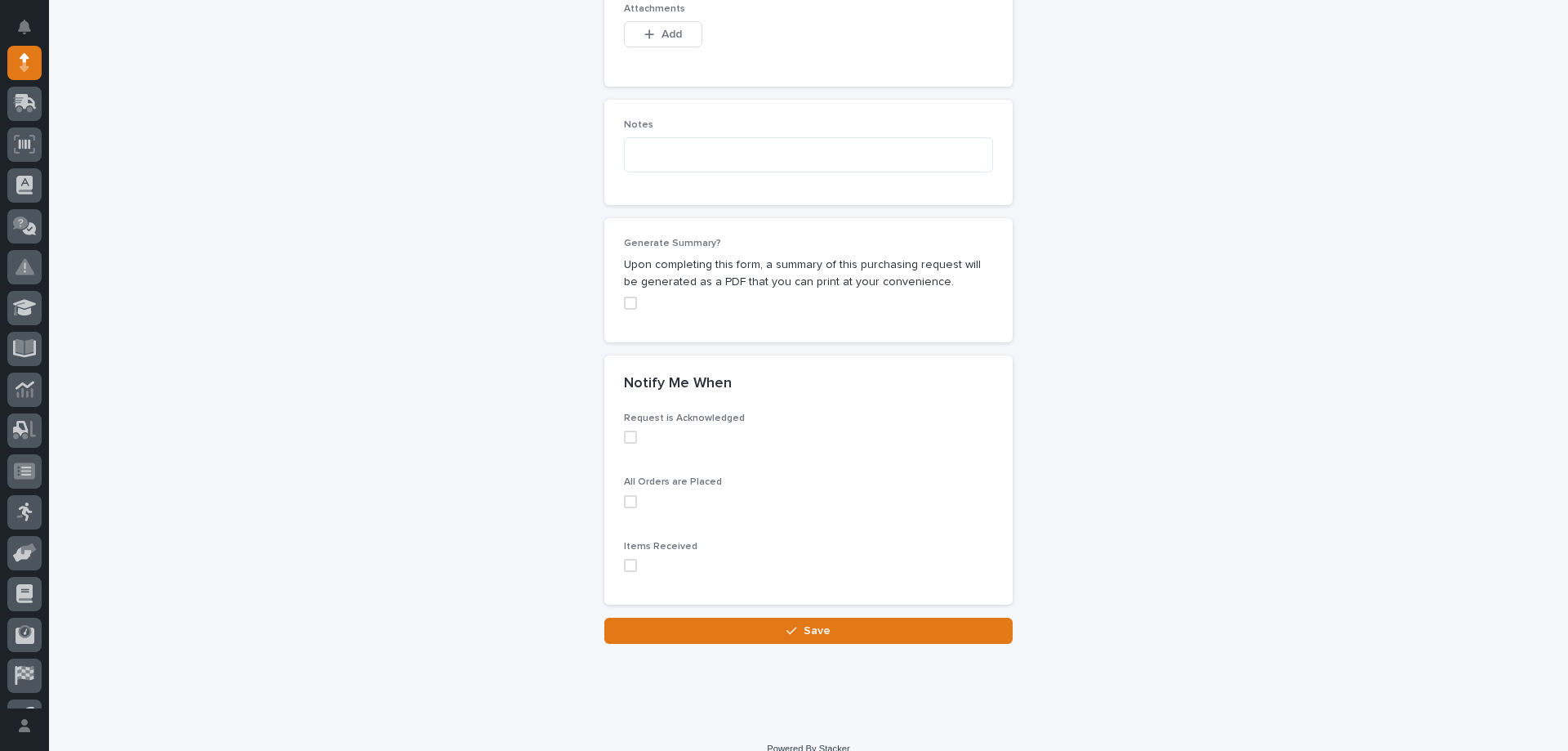
click at [624, 413] on div "Request is Acknowledged" at bounding box center [808, 435] width 369 height 44
click at [625, 431] on span at bounding box center [630, 437] width 13 height 13
click at [624, 495] on span at bounding box center [630, 501] width 13 height 13
click at [624, 559] on span at bounding box center [630, 565] width 13 height 13
click at [768, 618] on button "Save" at bounding box center [808, 630] width 408 height 26
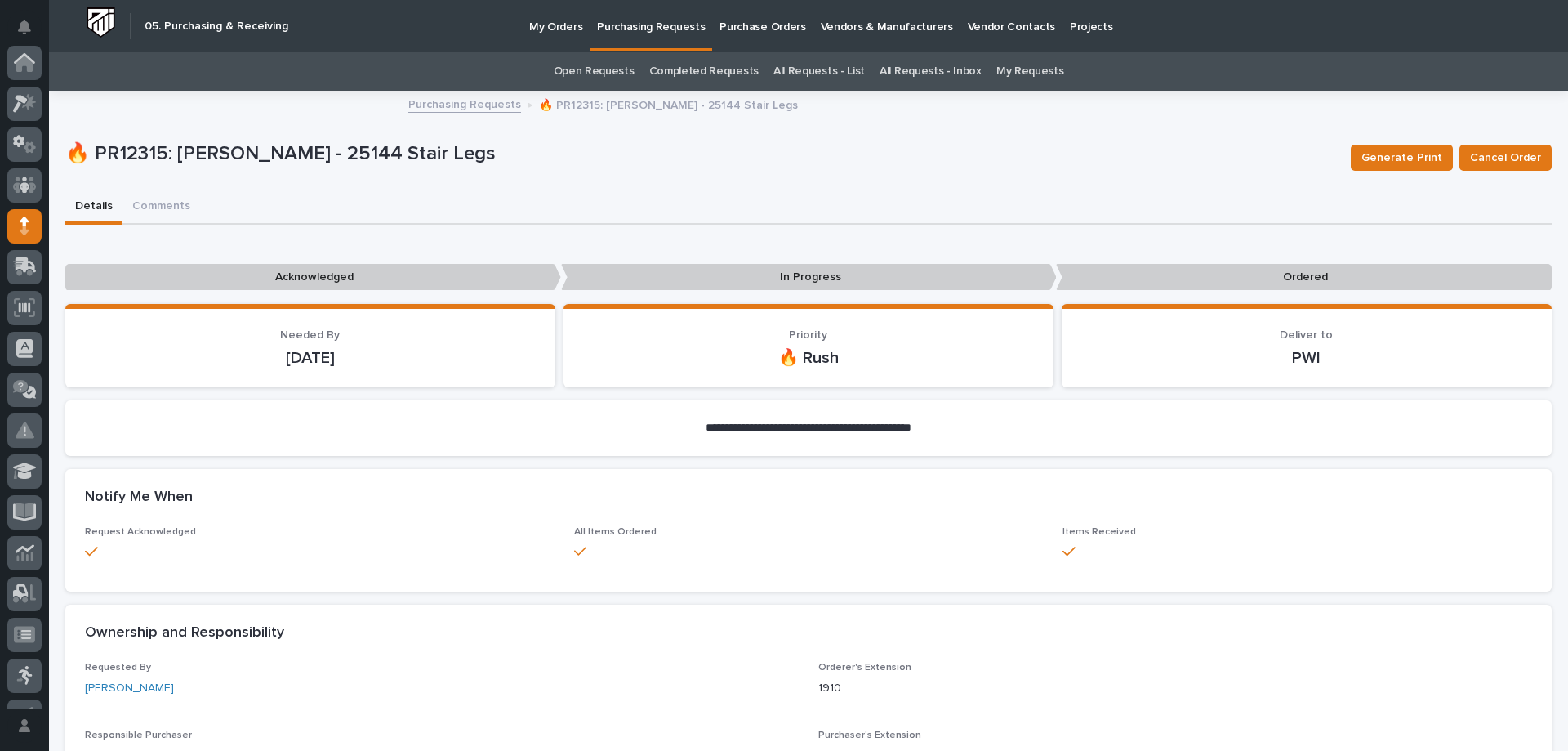
scroll to position [163, 0]
